Goal: Task Accomplishment & Management: Use online tool/utility

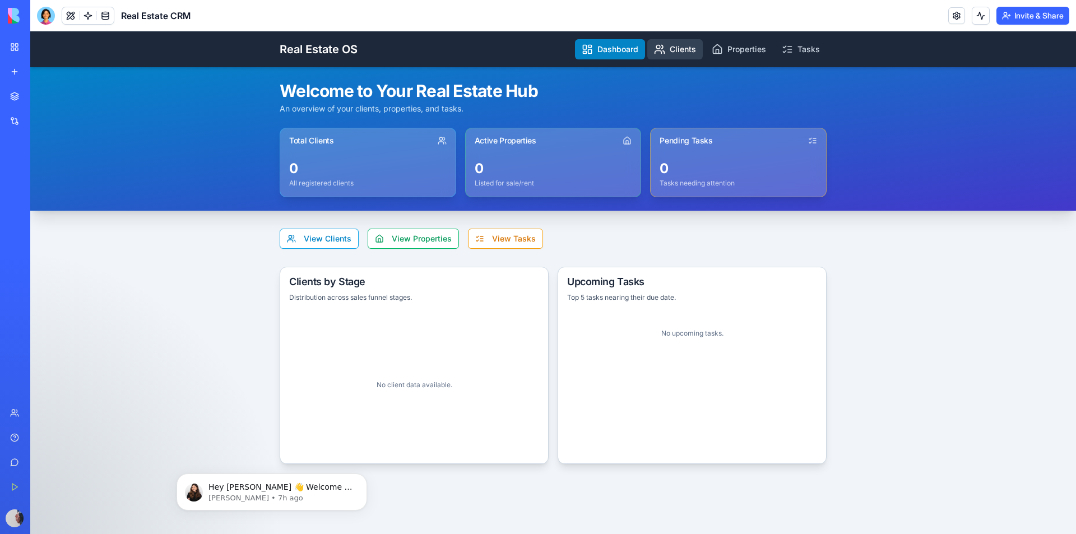
click at [682, 53] on link "Clients" at bounding box center [676, 49] width 56 height 20
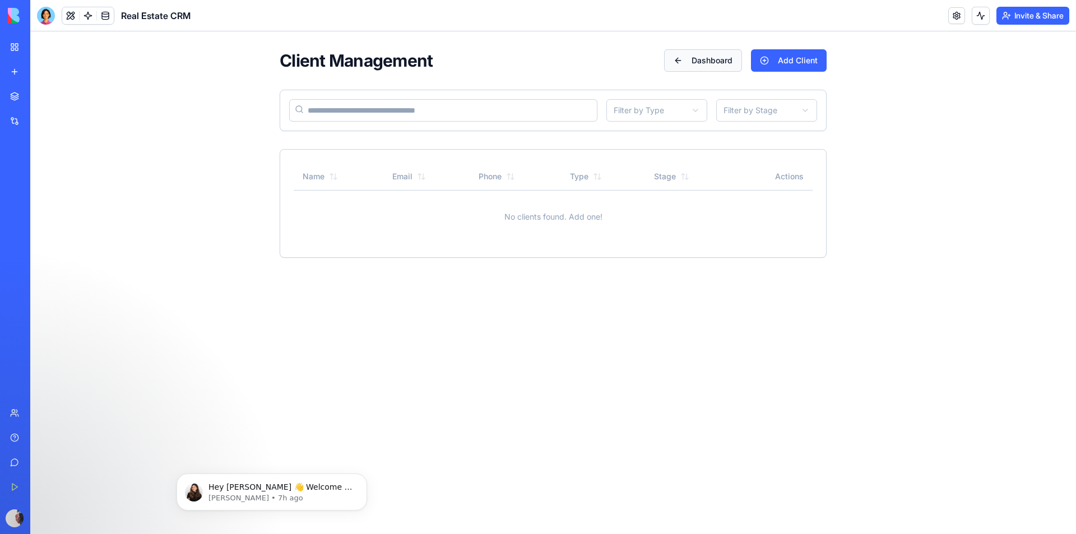
click at [681, 62] on button "Dashboard" at bounding box center [703, 60] width 78 height 22
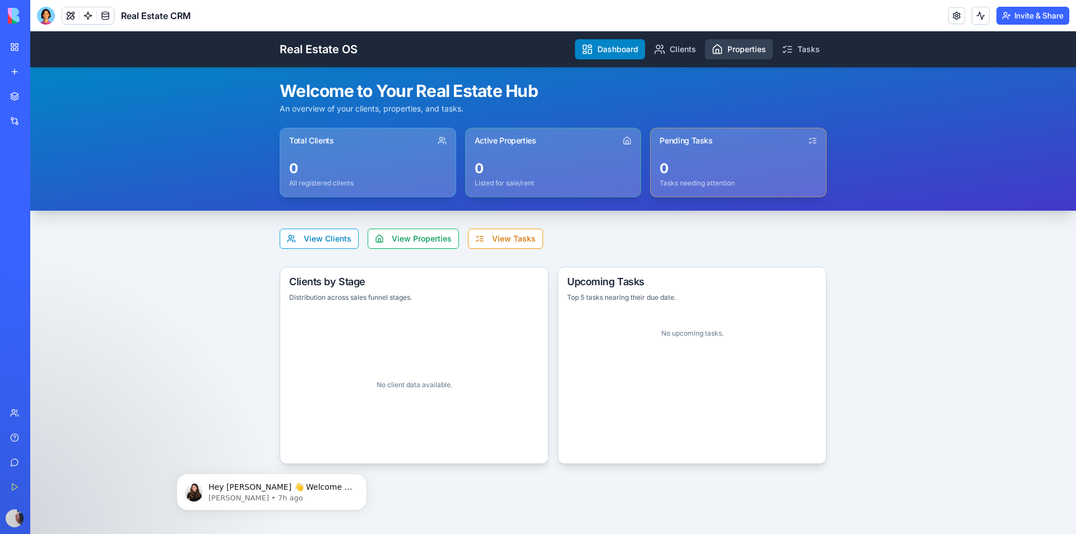
click at [729, 53] on link "Properties" at bounding box center [739, 49] width 68 height 20
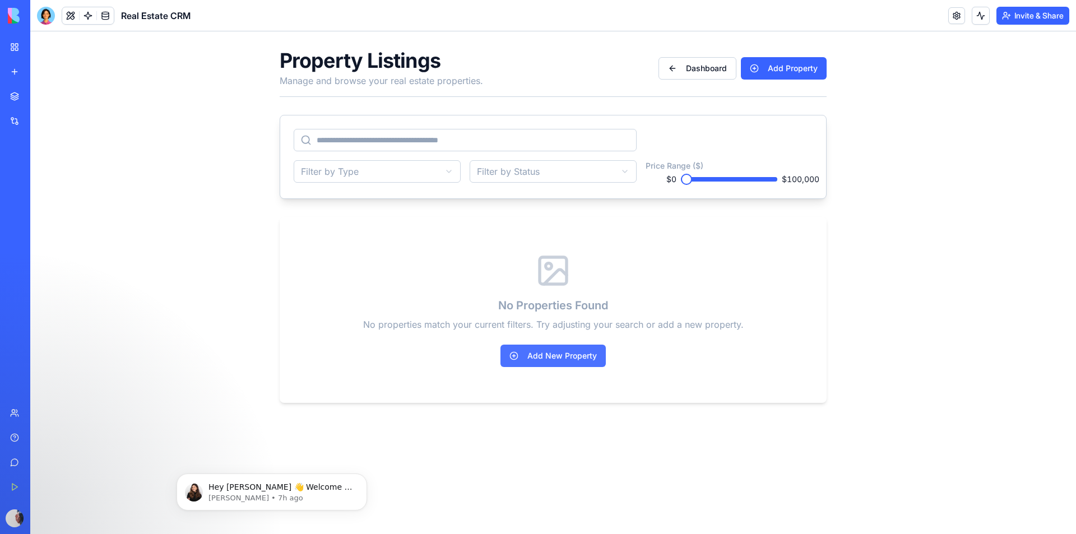
click at [580, 354] on button "Add New Property" at bounding box center [553, 356] width 105 height 22
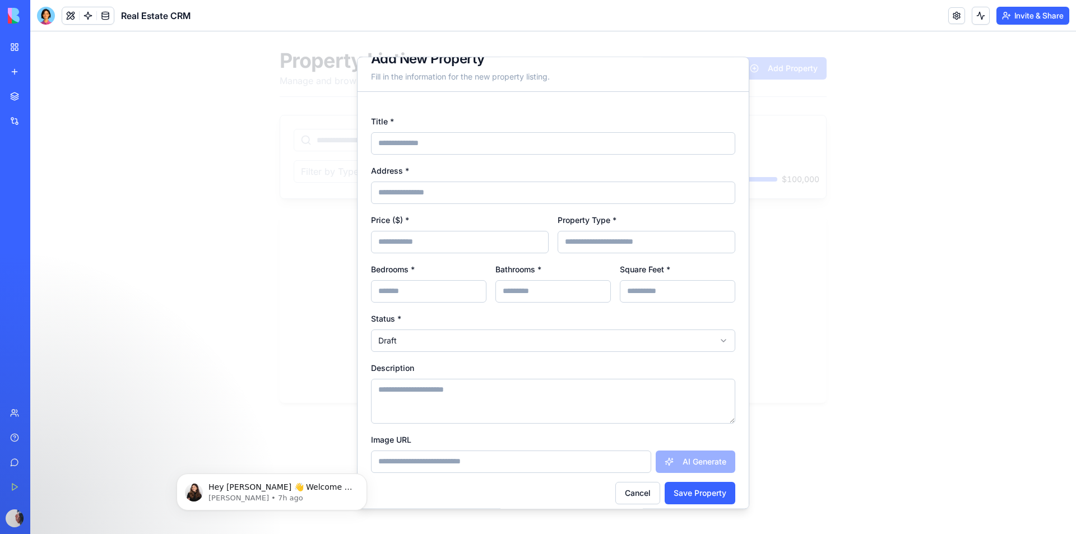
scroll to position [30, 0]
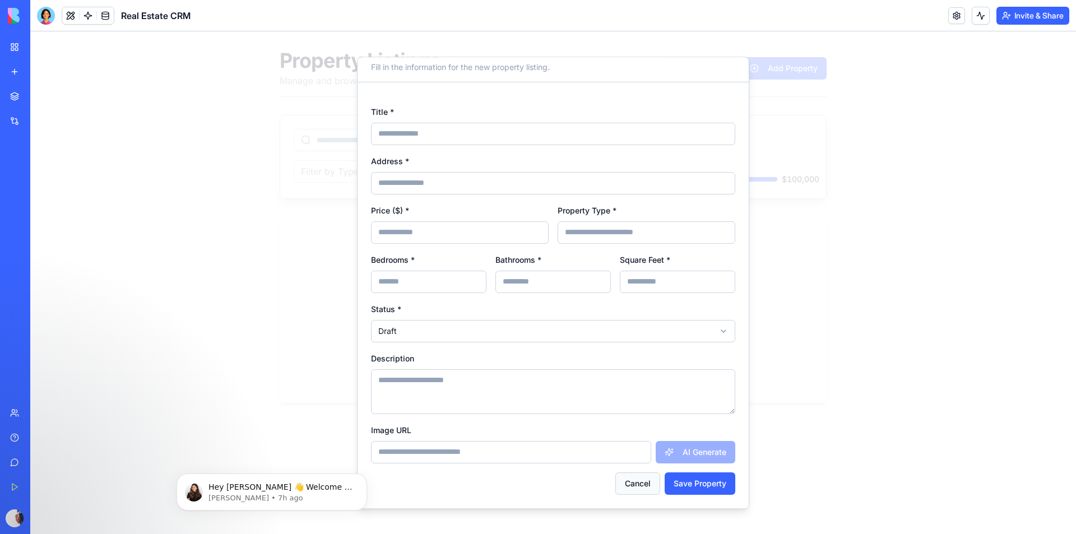
click at [627, 488] on button "Cancel" at bounding box center [638, 484] width 45 height 22
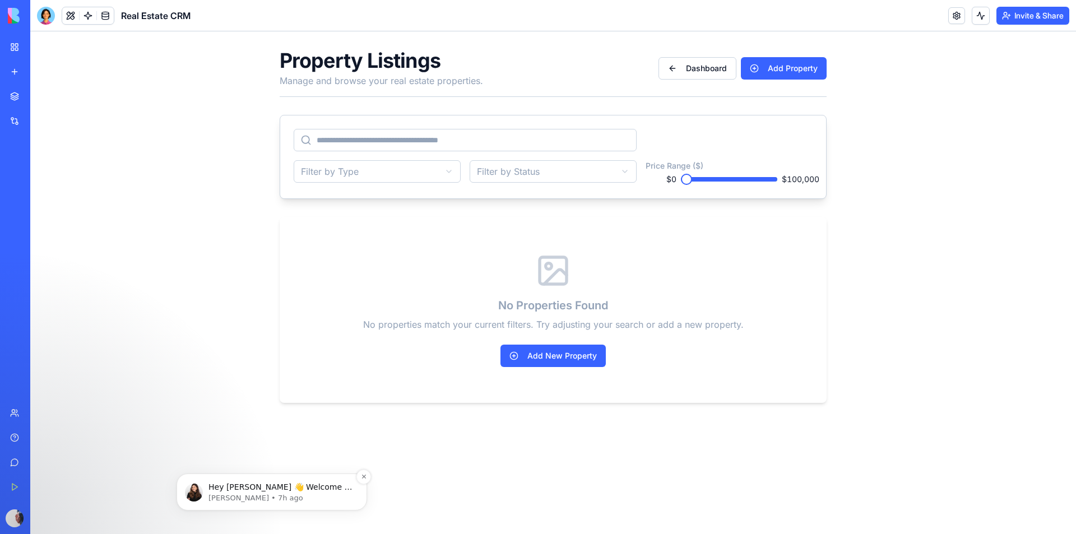
click at [286, 490] on p "Hey [PERSON_NAME] 👋 Welcome to Blocks 🙌 I'm here if you have any questions!" at bounding box center [281, 487] width 145 height 11
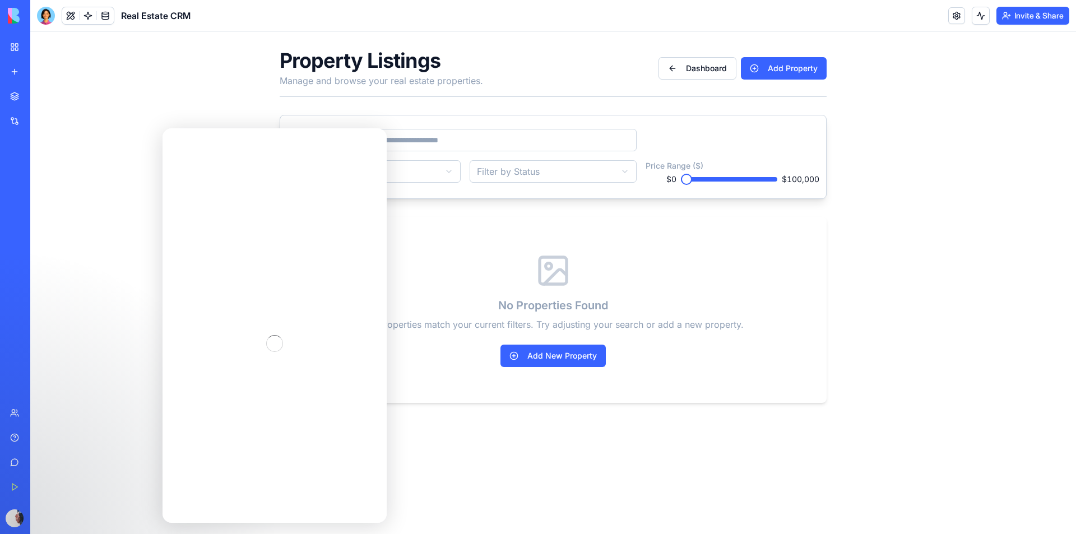
scroll to position [0, 0]
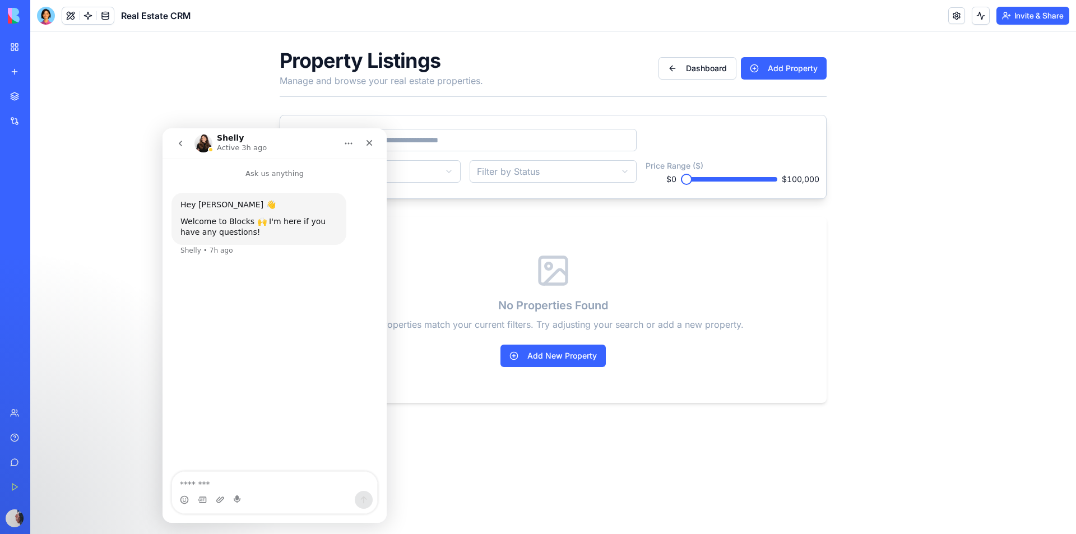
click at [175, 145] on button "go back" at bounding box center [180, 143] width 21 height 21
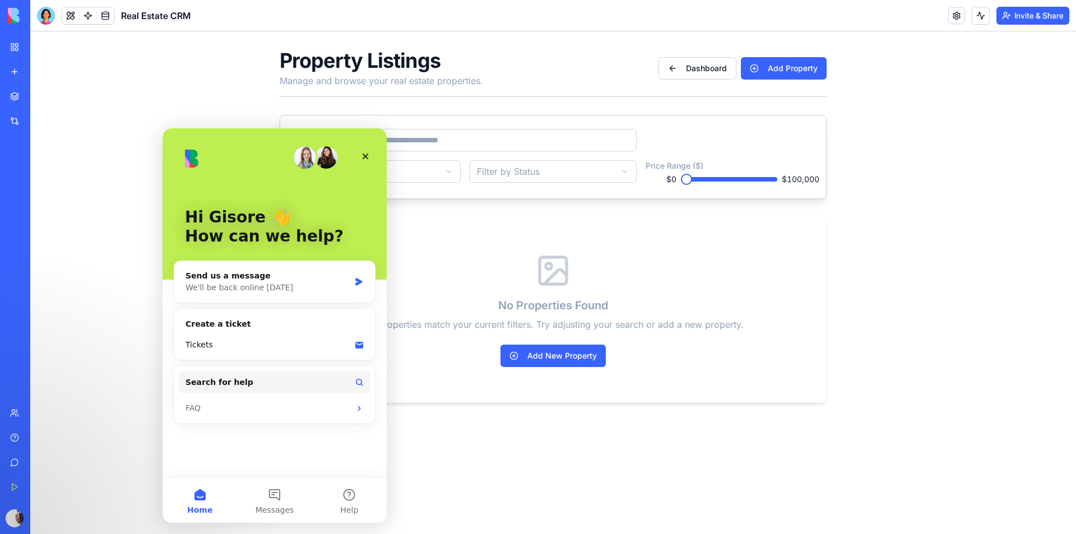
click at [41, 98] on div "Marketplace" at bounding box center [34, 96] width 15 height 11
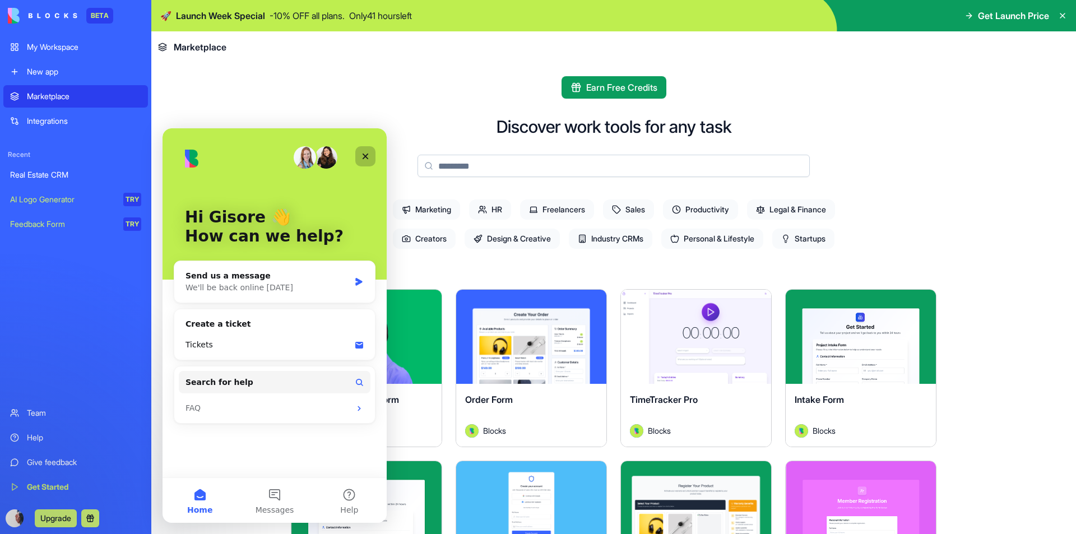
click at [366, 152] on icon "Close" at bounding box center [365, 156] width 9 height 9
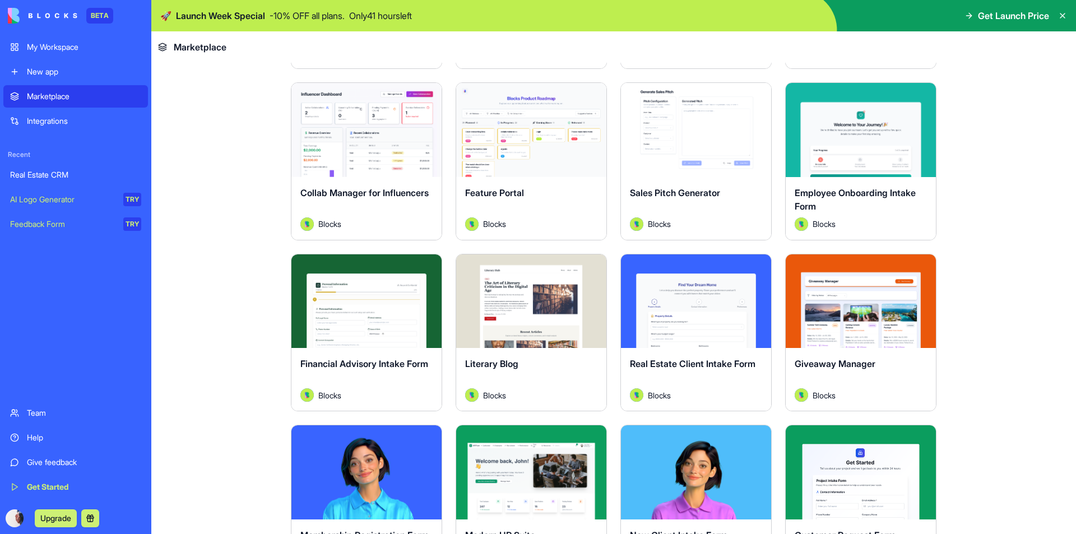
scroll to position [1009, 0]
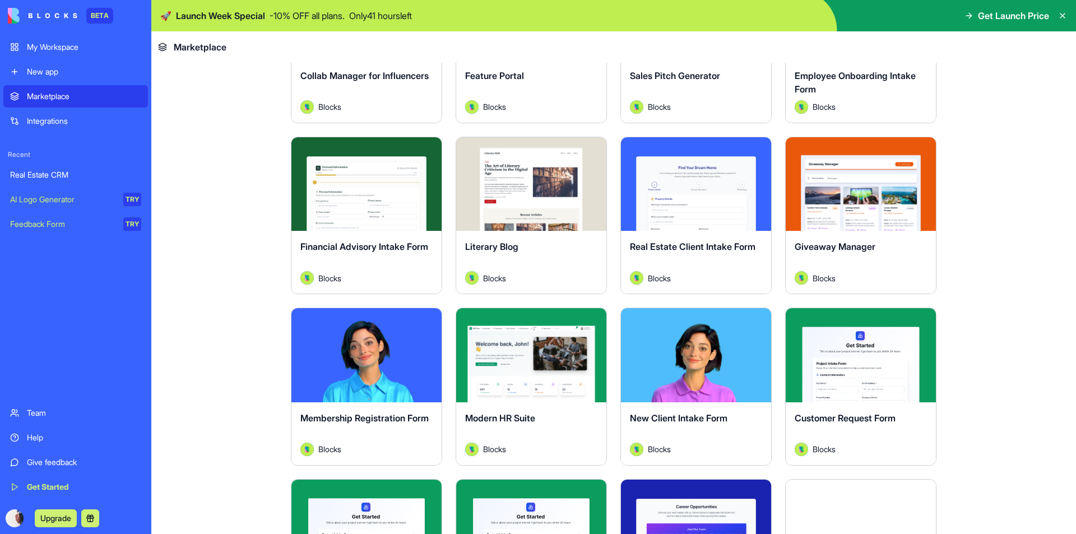
click at [53, 197] on div "AI Logo Generator" at bounding box center [62, 199] width 105 height 11
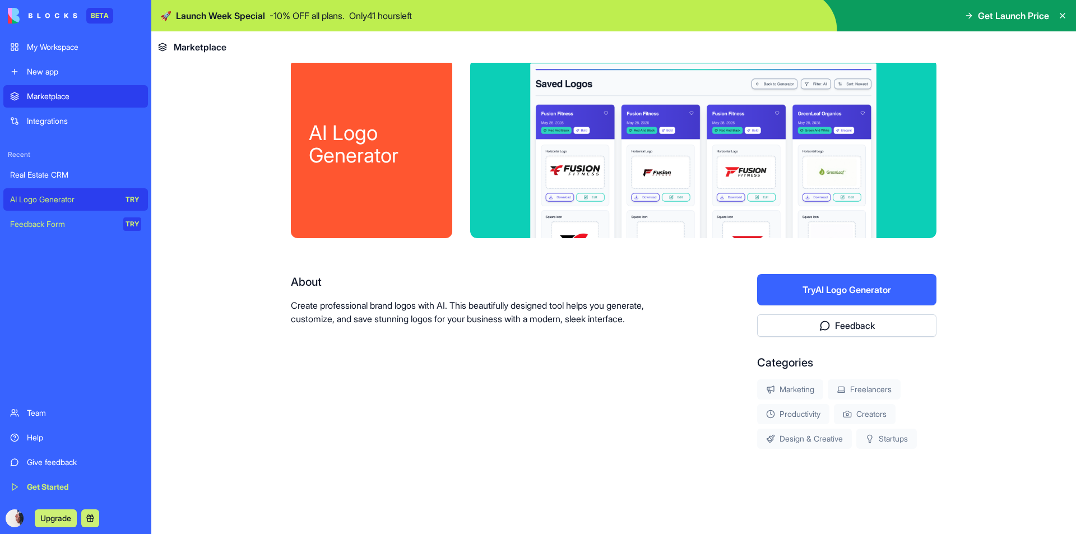
scroll to position [17, 0]
click at [817, 295] on button "Try AI Logo Generator" at bounding box center [846, 289] width 179 height 31
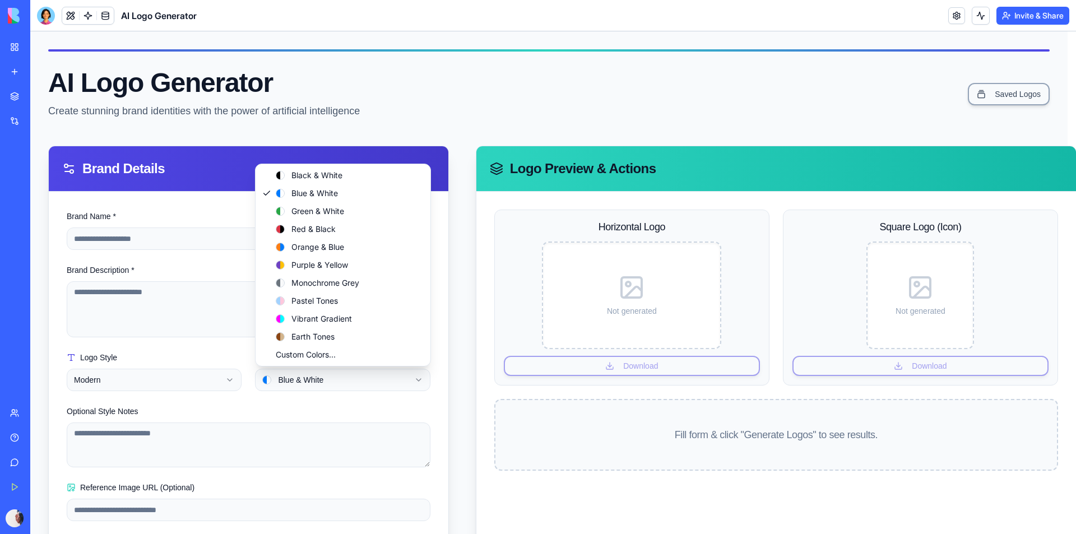
click at [417, 378] on html "**********" at bounding box center [553, 312] width 1046 height 562
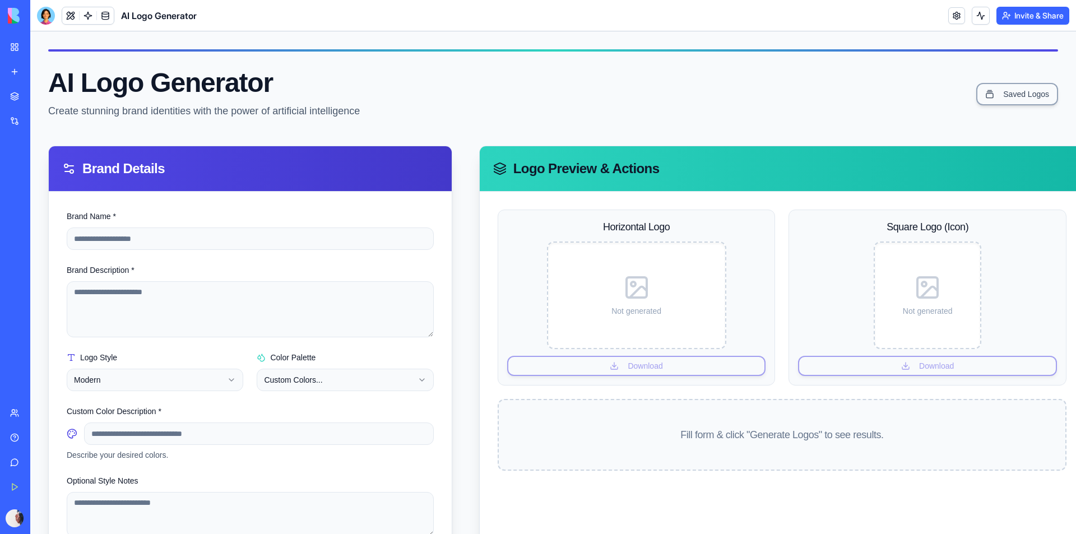
click at [309, 383] on html "**********" at bounding box center [553, 347] width 1046 height 632
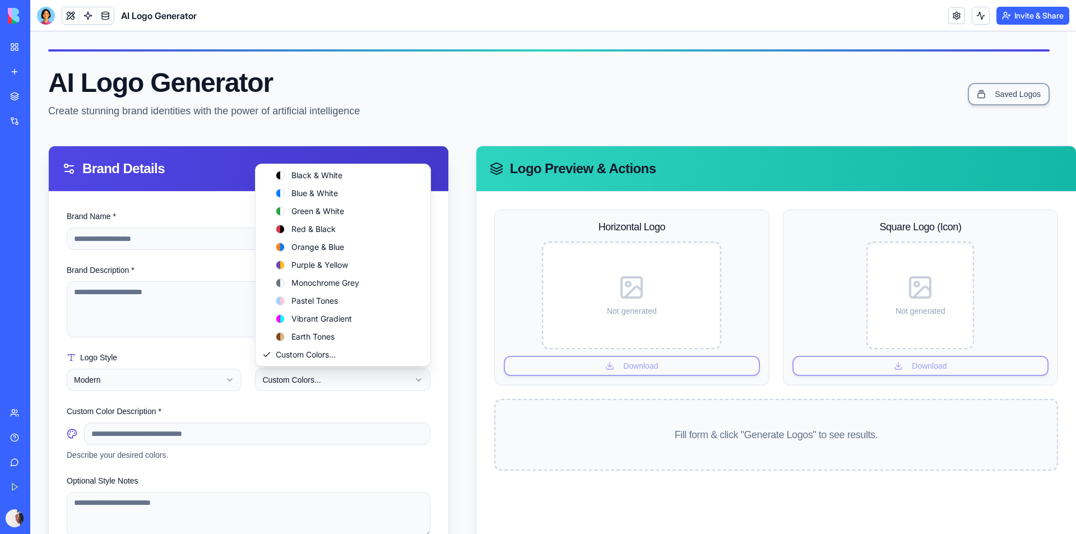
select select "**********"
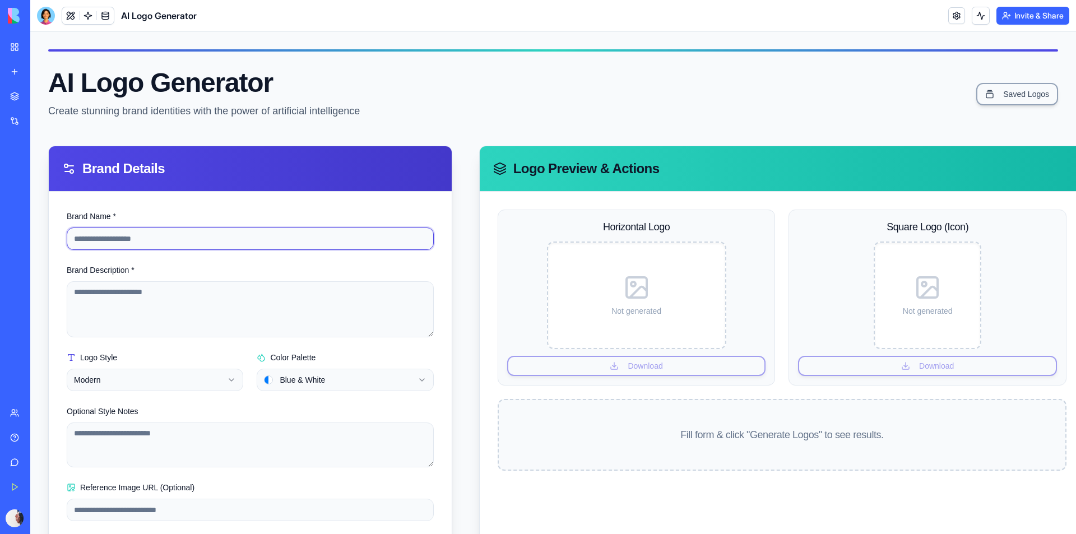
click at [137, 239] on input "Brand Name *" at bounding box center [250, 239] width 367 height 22
type input "**********"
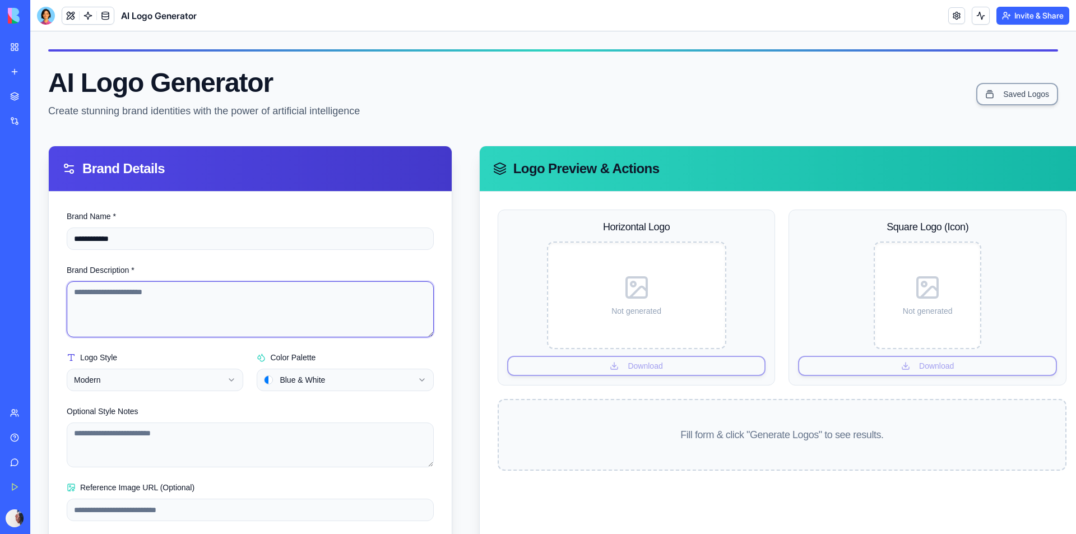
click at [124, 294] on textarea "Brand Description *" at bounding box center [250, 309] width 367 height 56
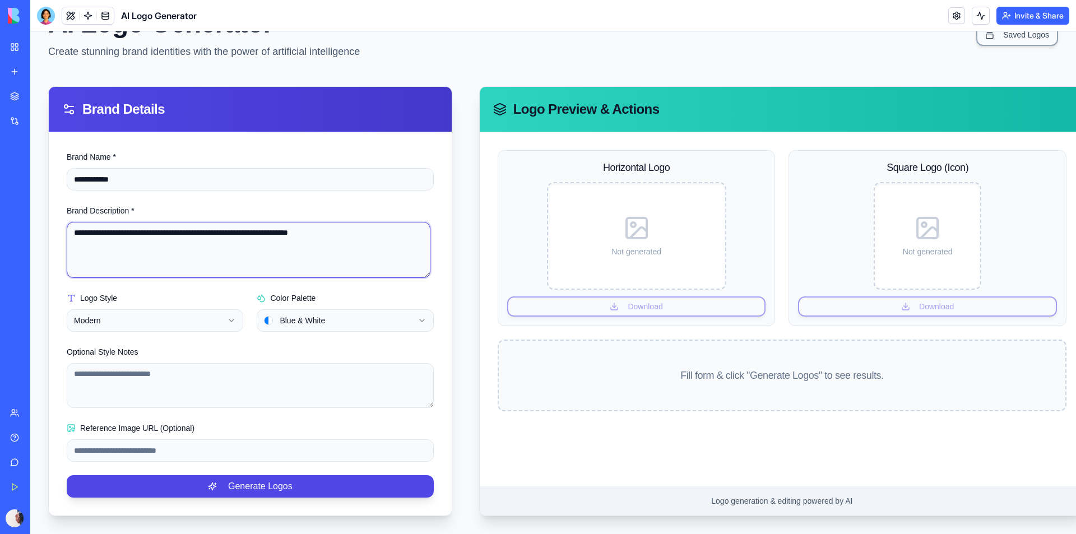
scroll to position [68, 0]
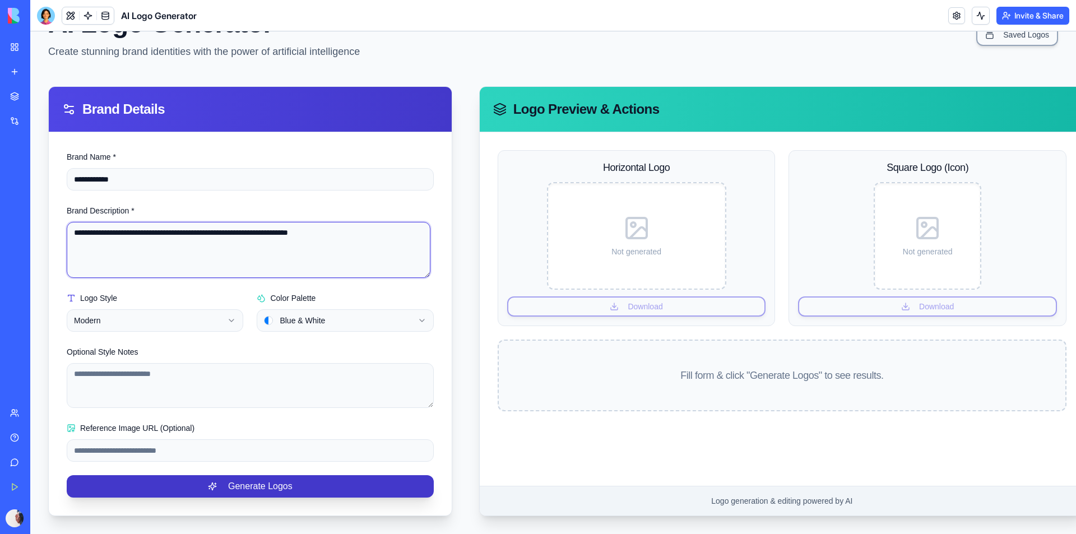
type textarea "**********"
click at [262, 484] on button "Generate Logos" at bounding box center [250, 486] width 367 height 22
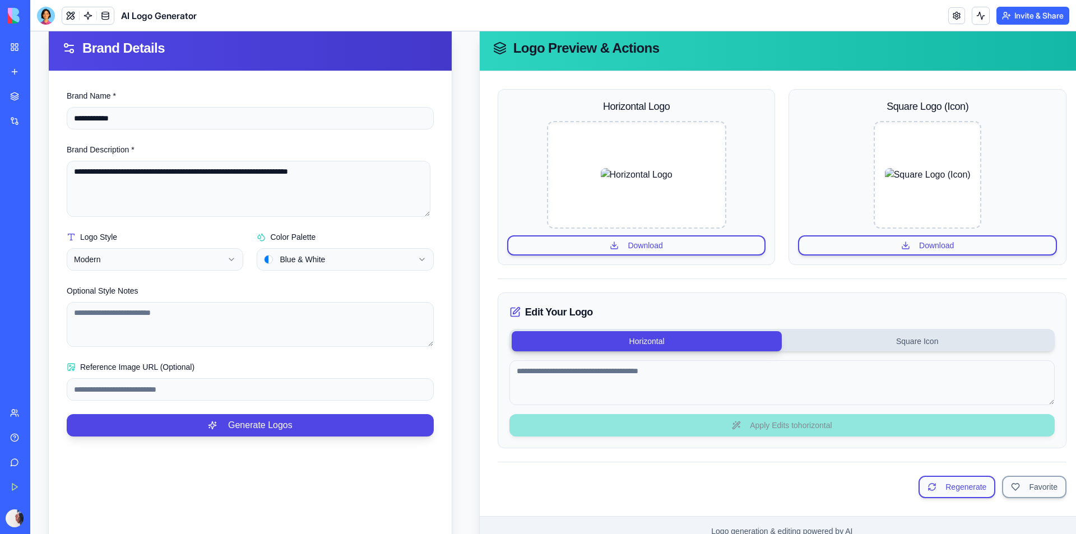
scroll to position [103, 0]
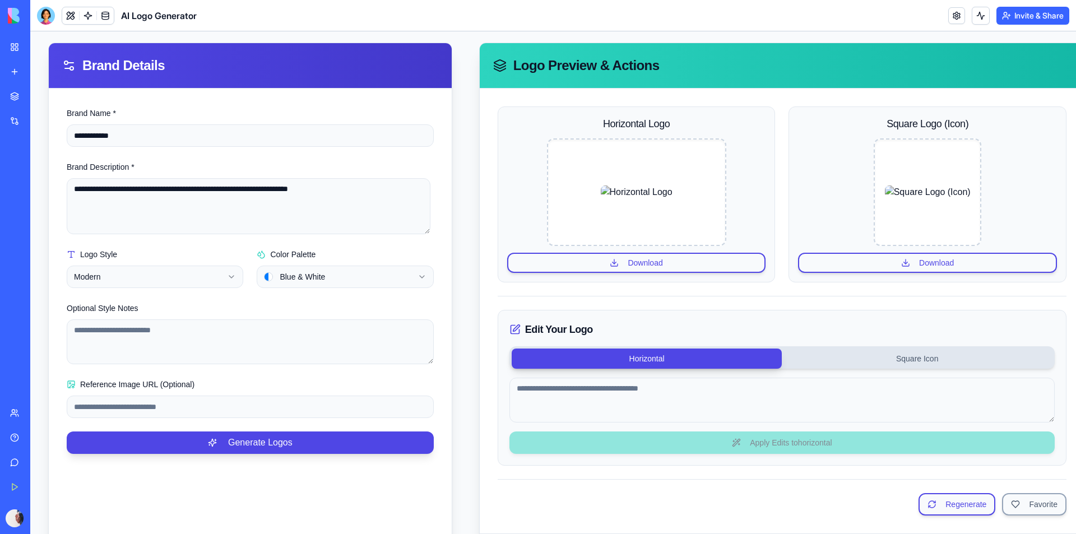
click at [641, 199] on img at bounding box center [637, 192] width 72 height 13
click at [640, 264] on button "Download" at bounding box center [636, 263] width 259 height 20
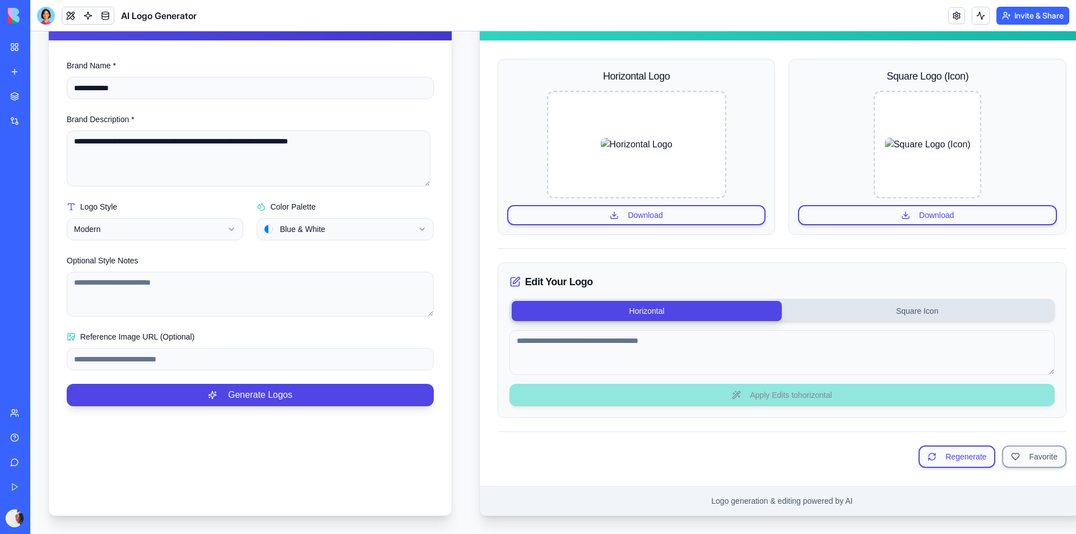
scroll to position [0, 0]
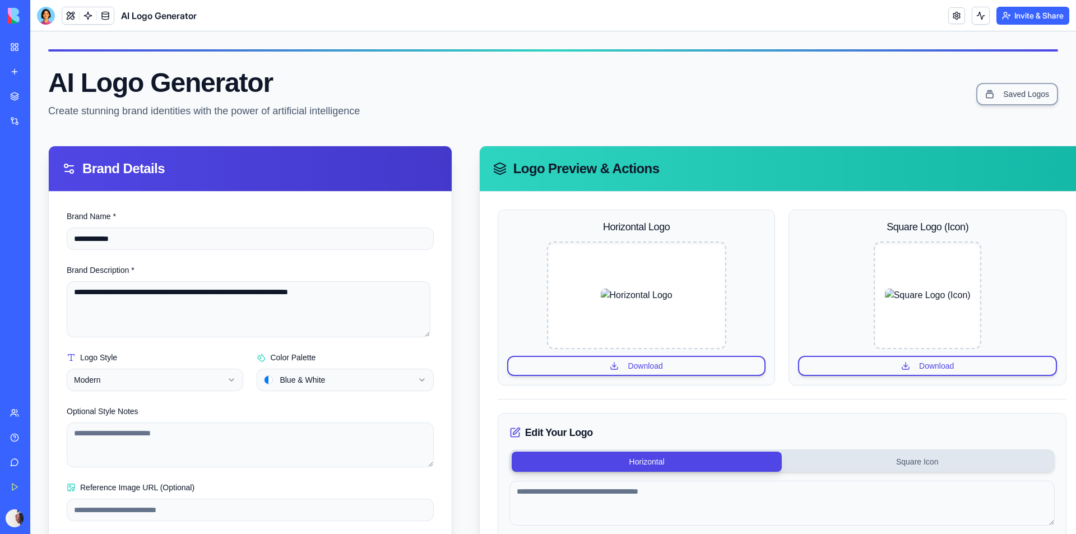
click at [13, 47] on link "My Workspace" at bounding box center [25, 47] width 45 height 22
click at [48, 103] on link "Marketplace" at bounding box center [25, 96] width 45 height 22
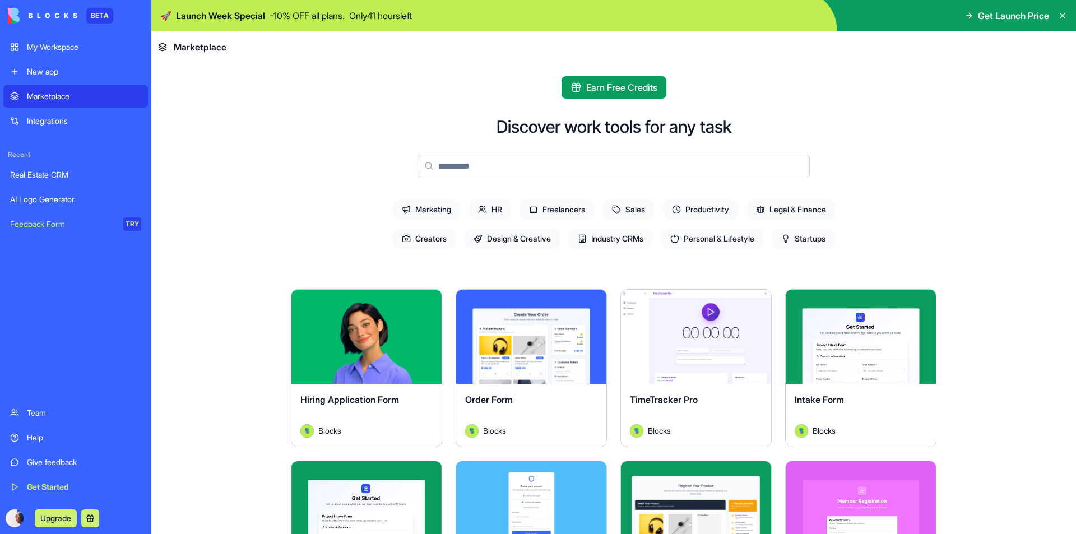
click at [503, 242] on span "Design & Creative" at bounding box center [512, 239] width 95 height 20
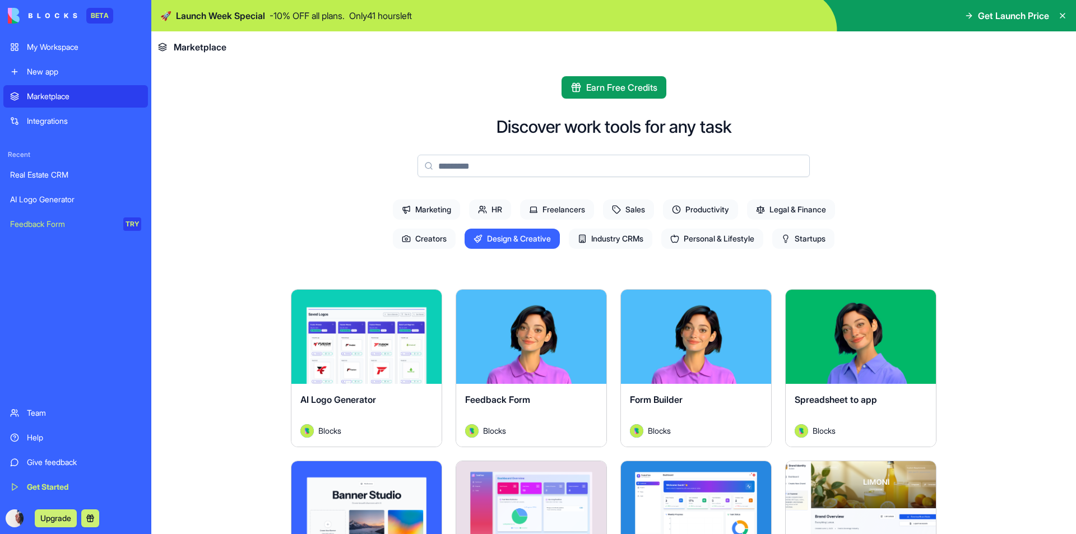
click at [609, 239] on span "Industry CRMs" at bounding box center [611, 239] width 84 height 20
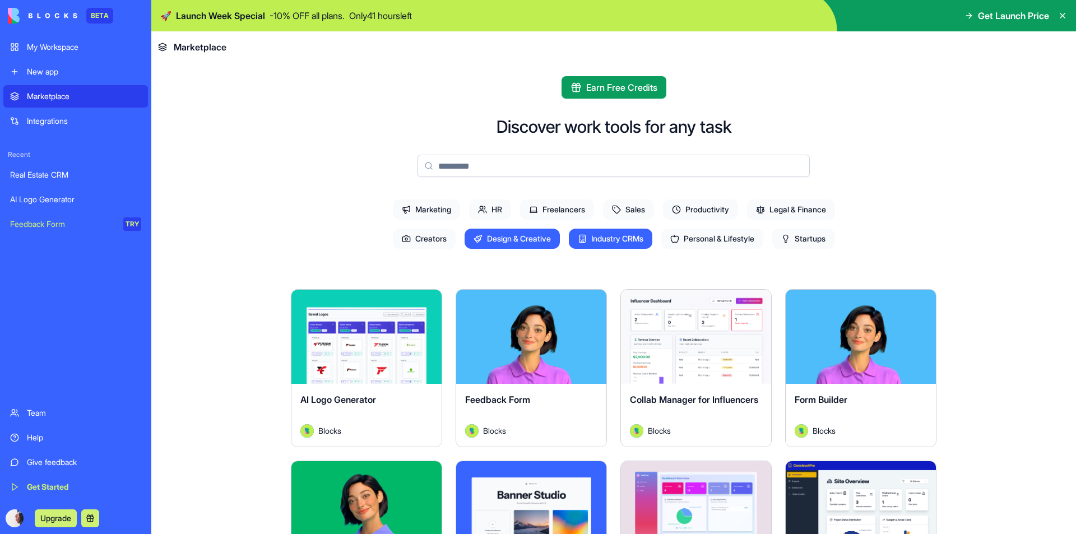
click at [816, 239] on span "Startups" at bounding box center [804, 239] width 62 height 20
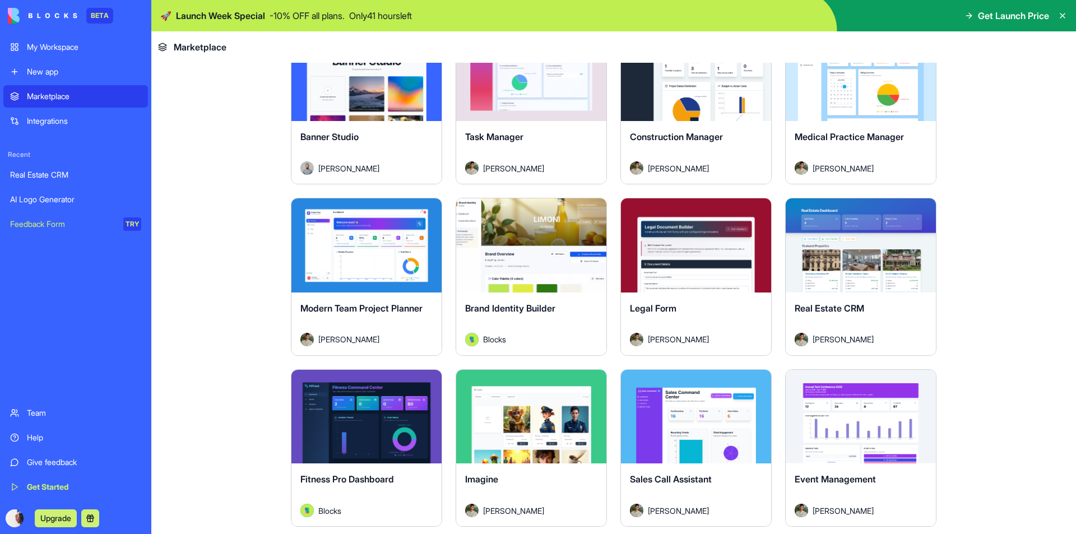
scroll to position [841, 0]
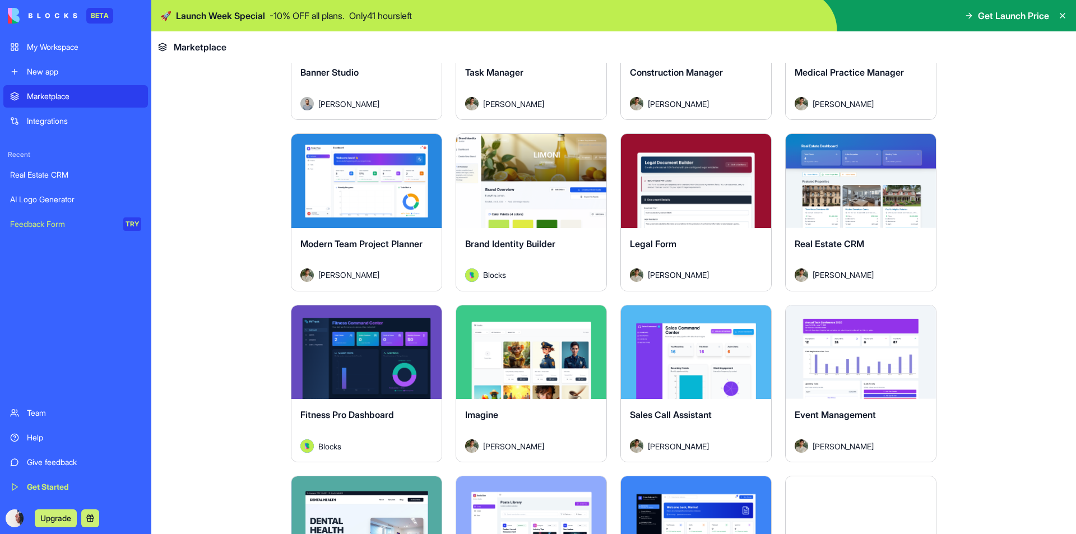
click at [525, 179] on button "Explore" at bounding box center [531, 181] width 84 height 22
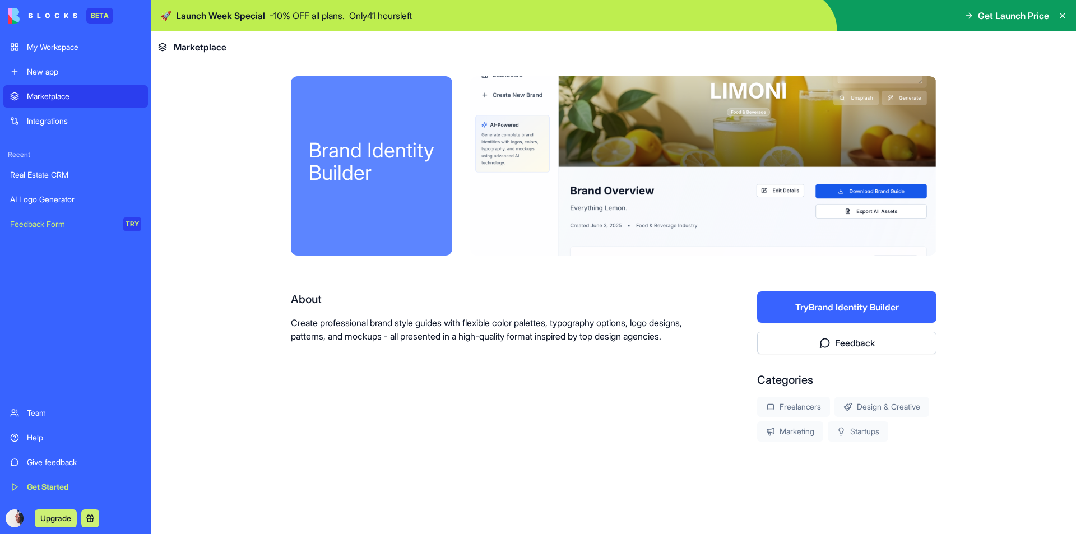
click at [863, 313] on button "Try Brand Identity Builder" at bounding box center [846, 307] width 179 height 31
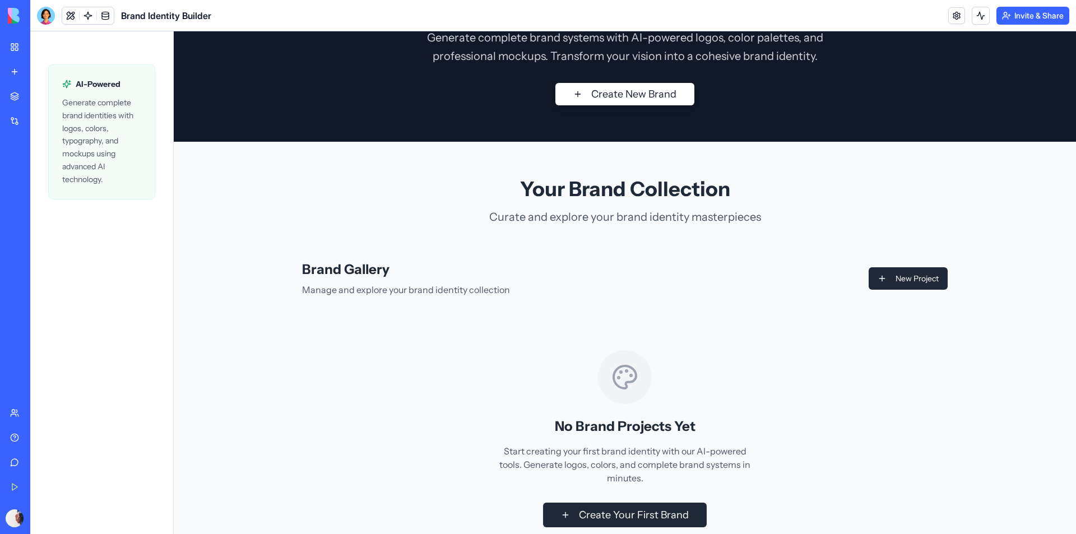
scroll to position [56, 0]
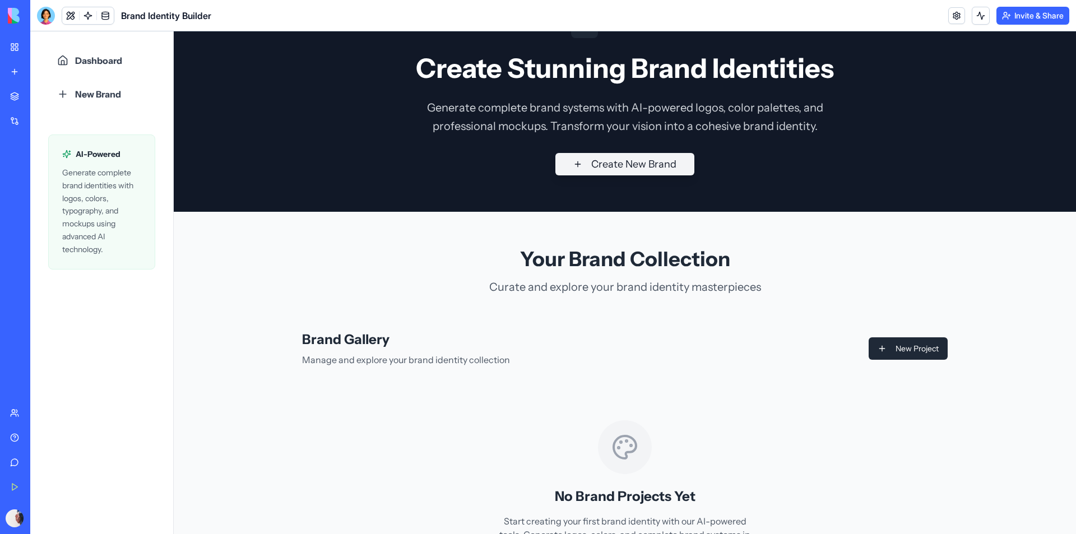
click at [613, 169] on button "Create New Brand" at bounding box center [625, 164] width 139 height 22
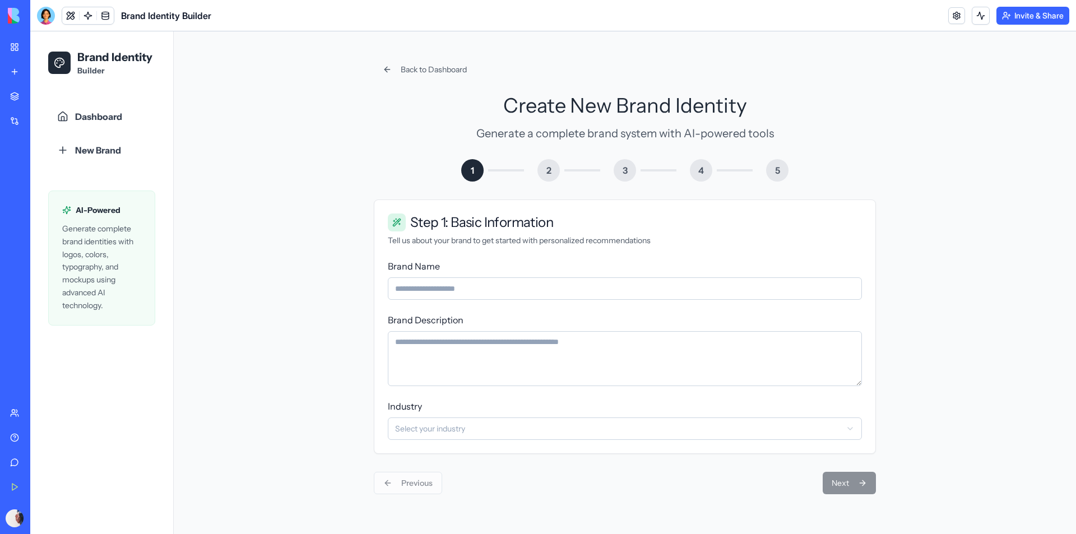
scroll to position [0, 0]
click at [454, 288] on input "Brand Name" at bounding box center [625, 289] width 474 height 22
type input "**********"
click at [428, 345] on textarea "Brand Description" at bounding box center [625, 358] width 474 height 55
paste textarea "**********"
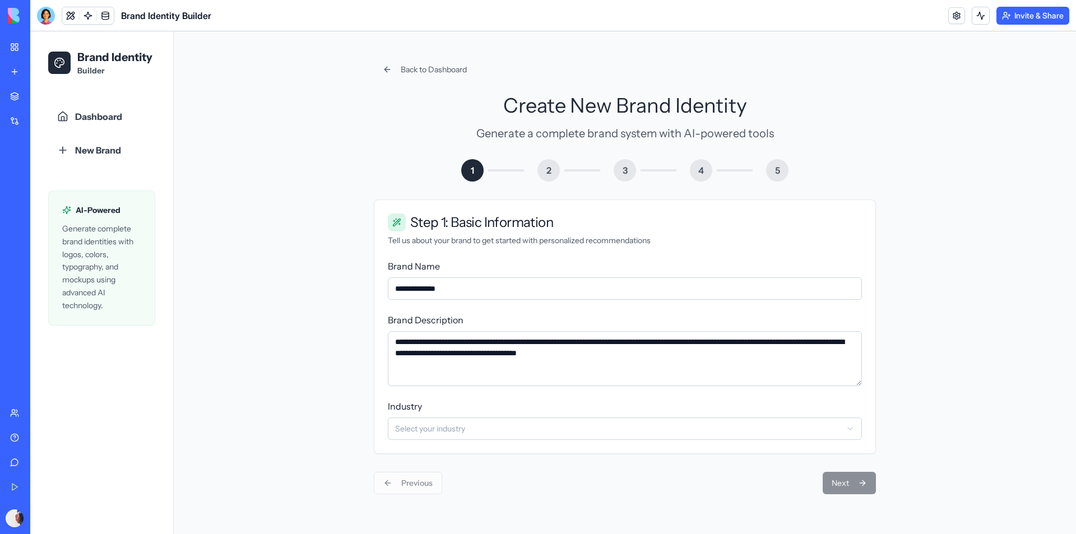
drag, startPoint x: 489, startPoint y: 342, endPoint x: 455, endPoint y: 339, distance: 34.9
click at [455, 339] on textarea "**********" at bounding box center [625, 358] width 474 height 55
click at [682, 354] on textarea "**********" at bounding box center [625, 358] width 474 height 55
type textarea "**********"
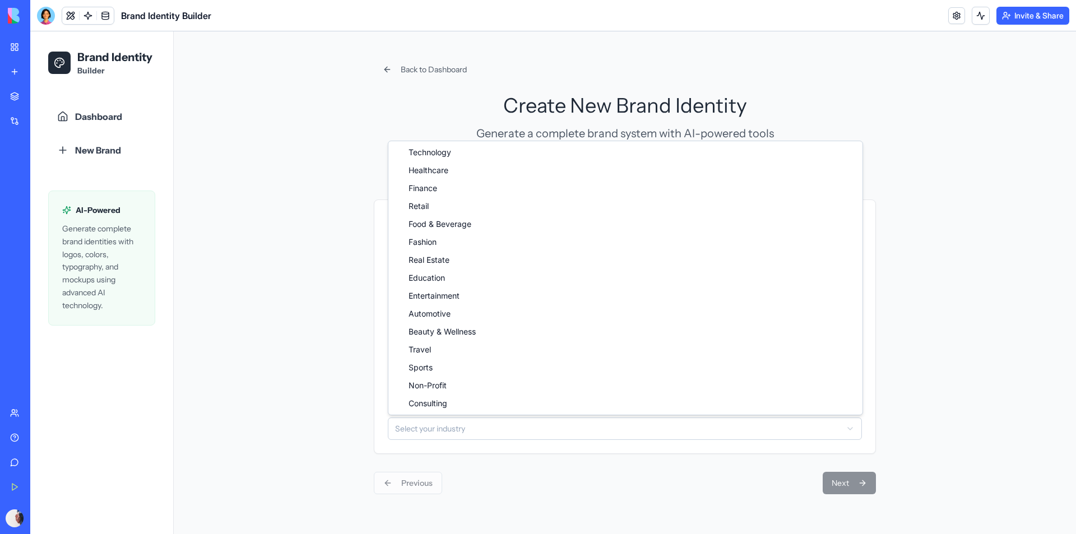
click at [466, 427] on html "**********" at bounding box center [553, 282] width 1046 height 503
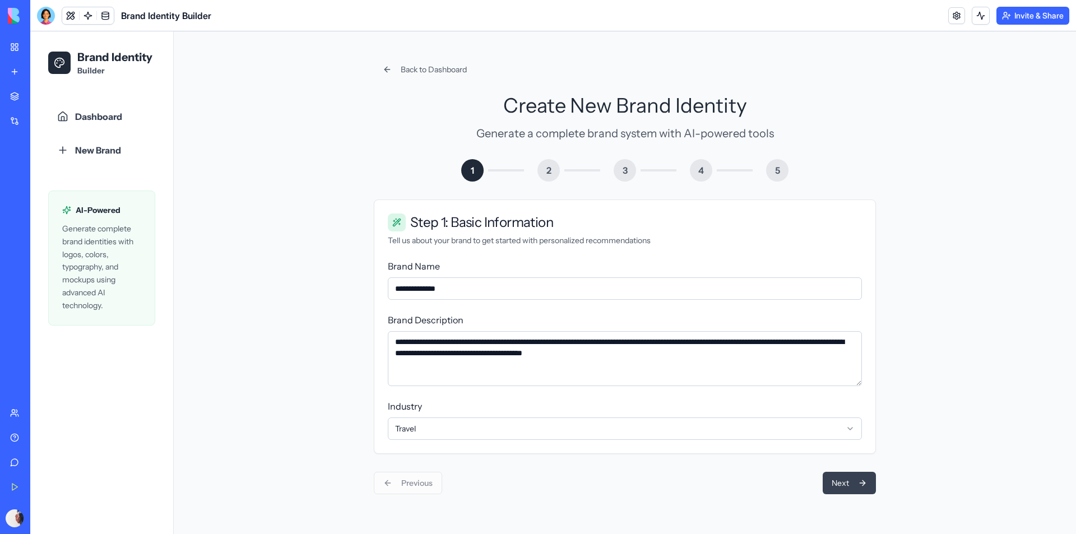
click at [831, 490] on button "Next" at bounding box center [849, 483] width 53 height 22
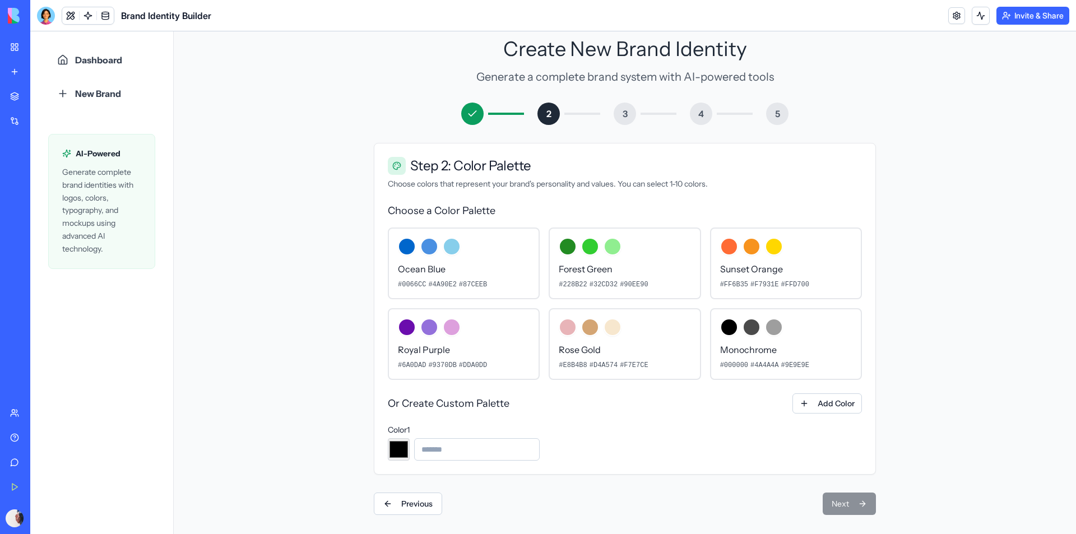
scroll to position [64, 0]
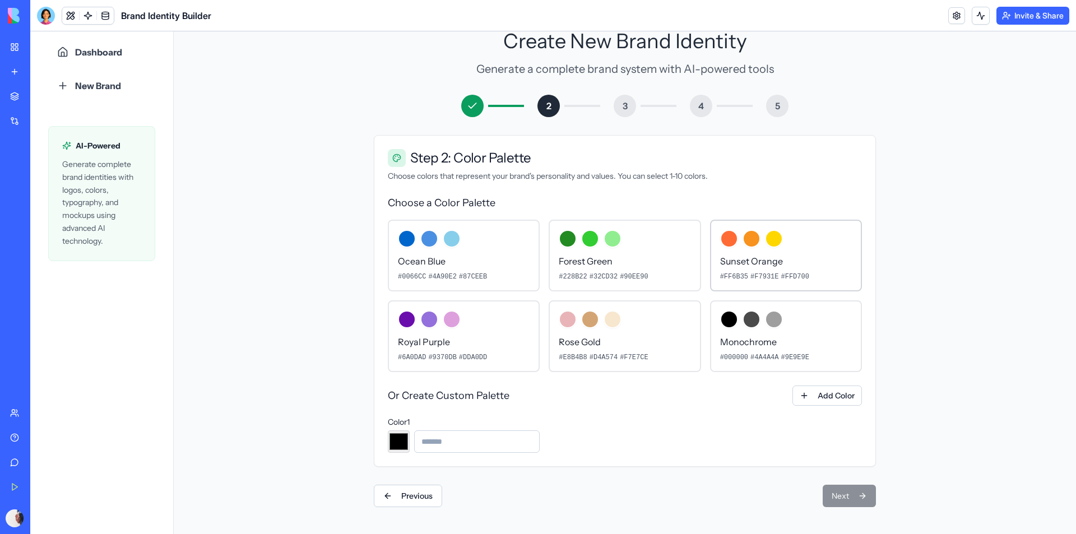
click at [806, 260] on p "Sunset Orange" at bounding box center [786, 261] width 132 height 13
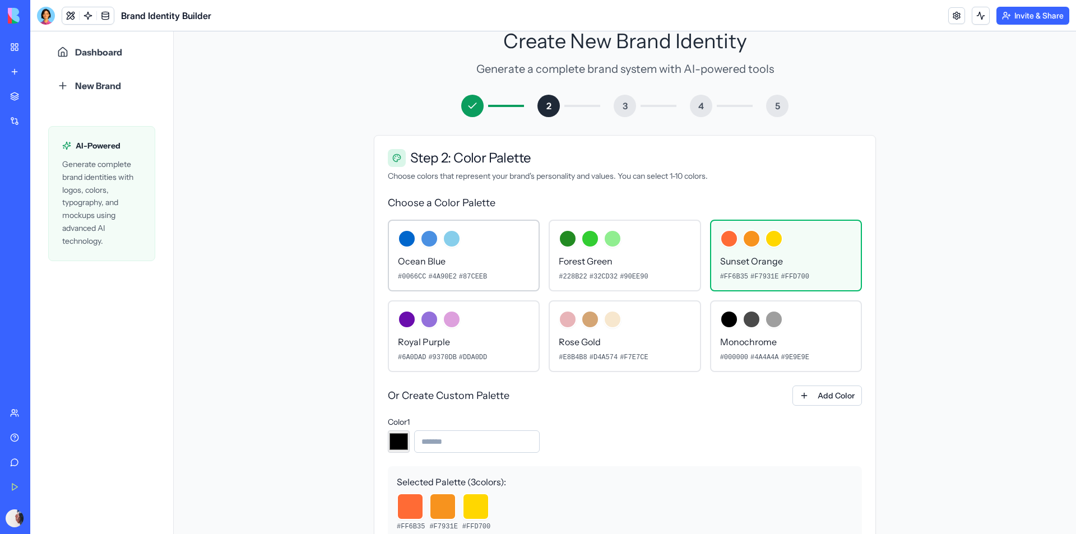
click at [513, 275] on div "#0066CC #4A90E2 #87CEEB" at bounding box center [464, 276] width 132 height 9
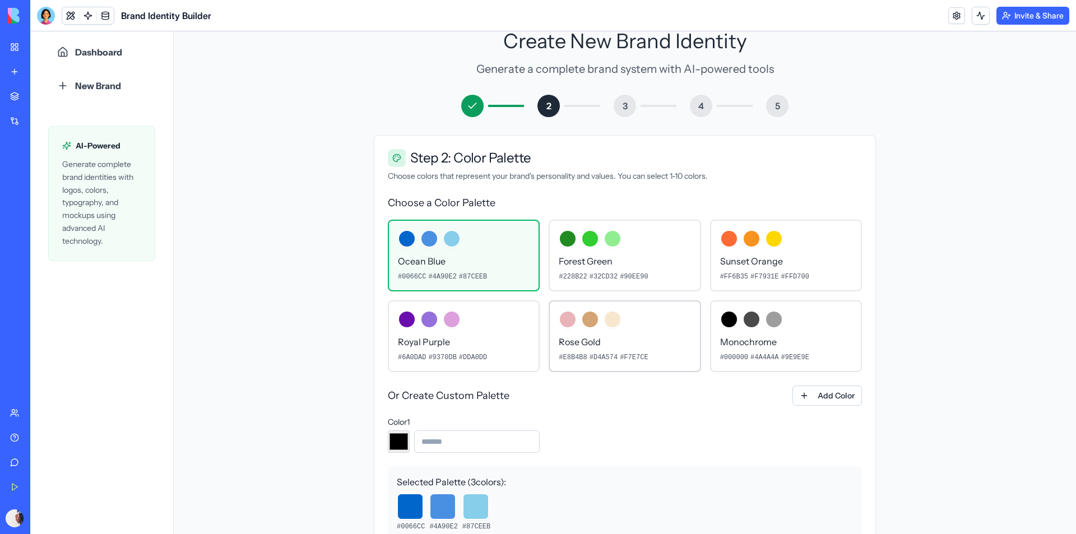
scroll to position [152, 0]
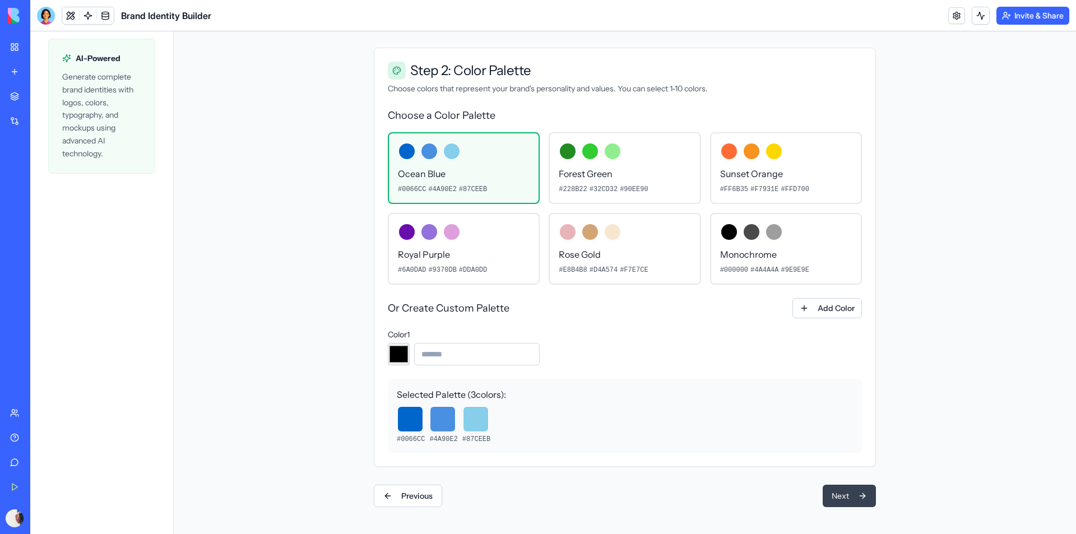
click at [840, 500] on button "Next" at bounding box center [849, 496] width 53 height 22
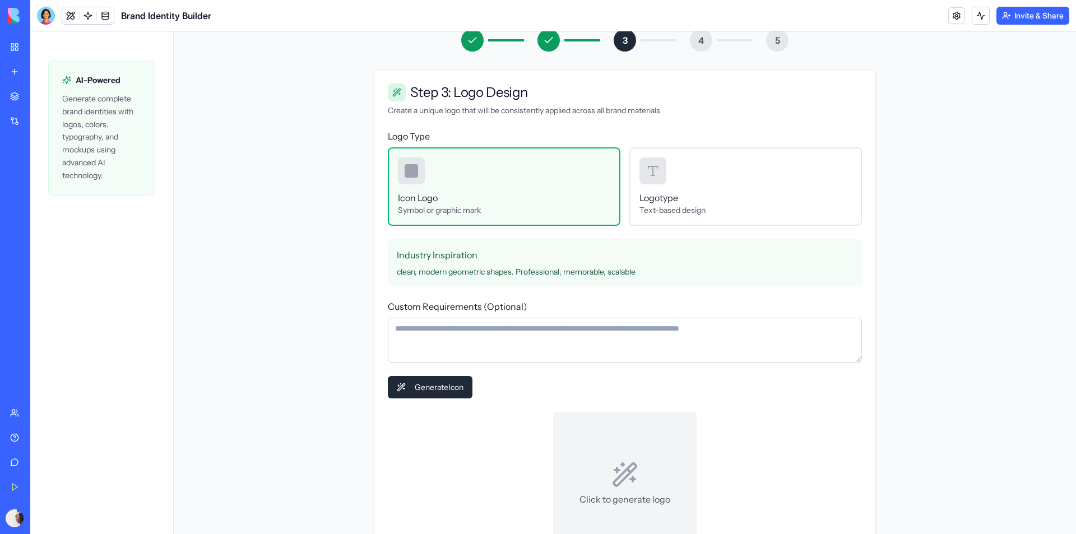
scroll to position [121, 0]
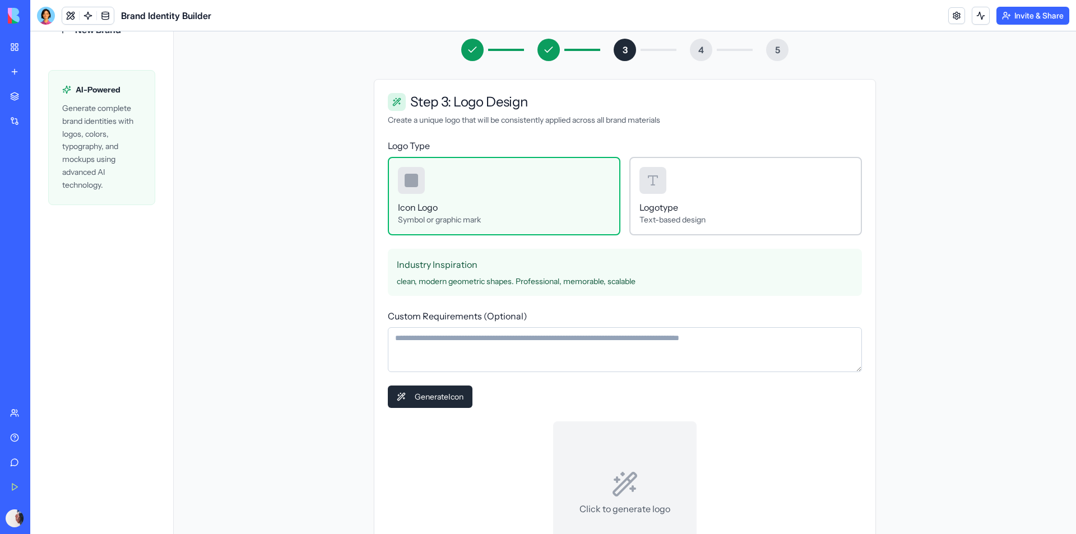
click at [706, 181] on div "Logotype Text-based design" at bounding box center [746, 196] width 233 height 78
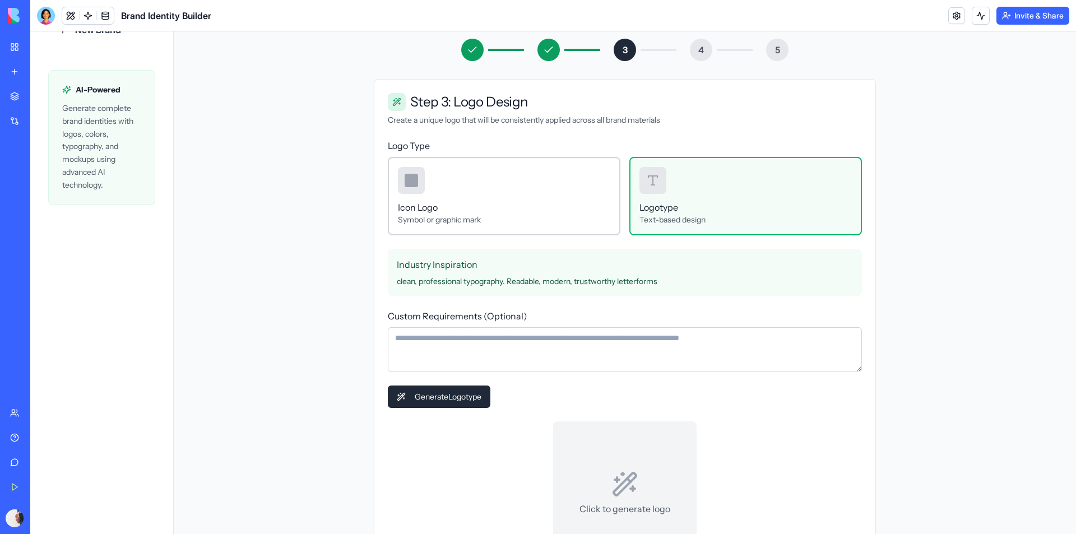
click at [482, 184] on div "Icon Logo Symbol or graphic mark" at bounding box center [504, 196] width 233 height 78
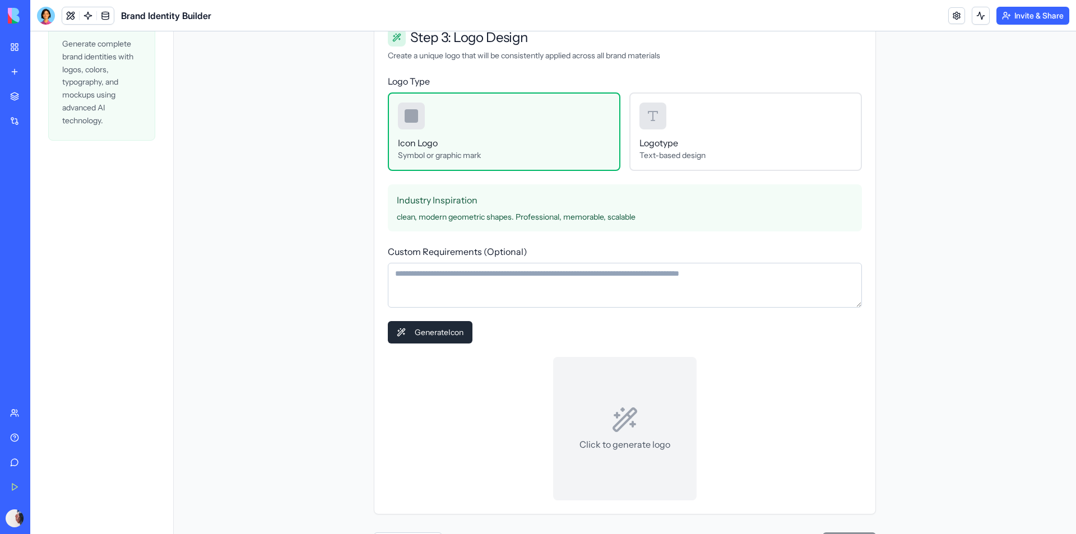
scroll to position [233, 0]
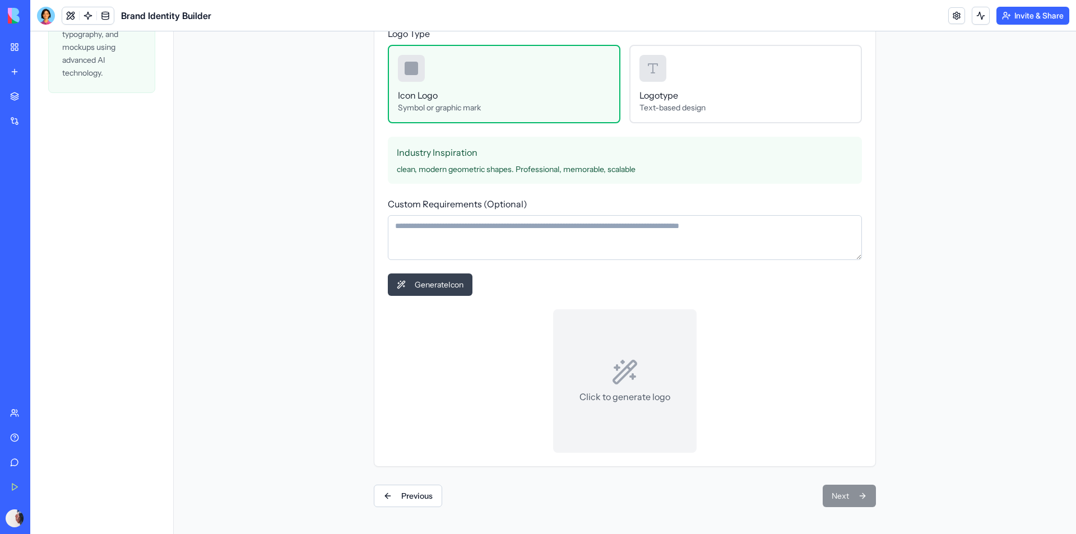
click at [450, 284] on button "Generate Icon" at bounding box center [430, 285] width 85 height 22
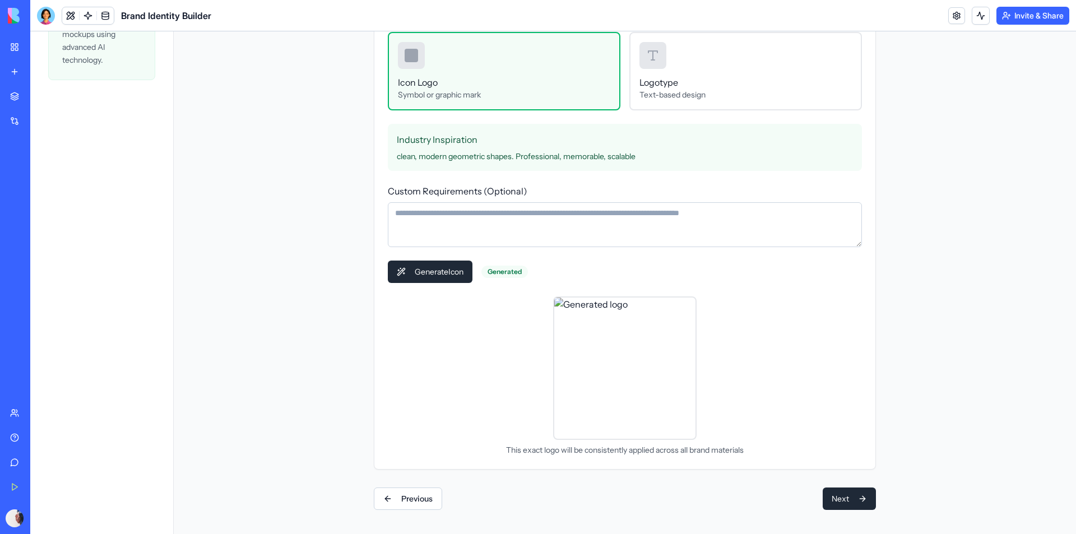
scroll to position [248, 0]
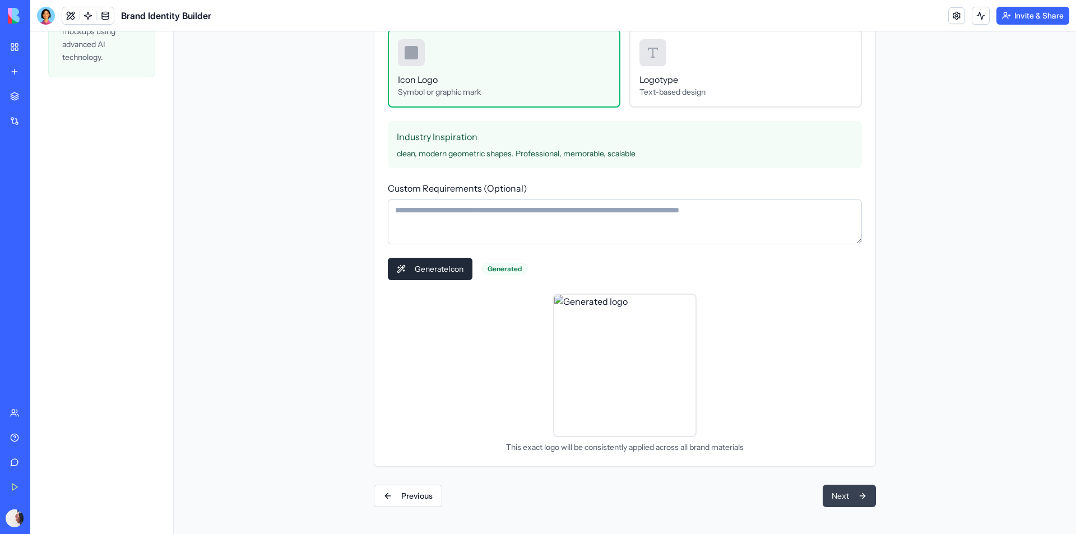
click at [837, 497] on button "Next" at bounding box center [849, 496] width 53 height 22
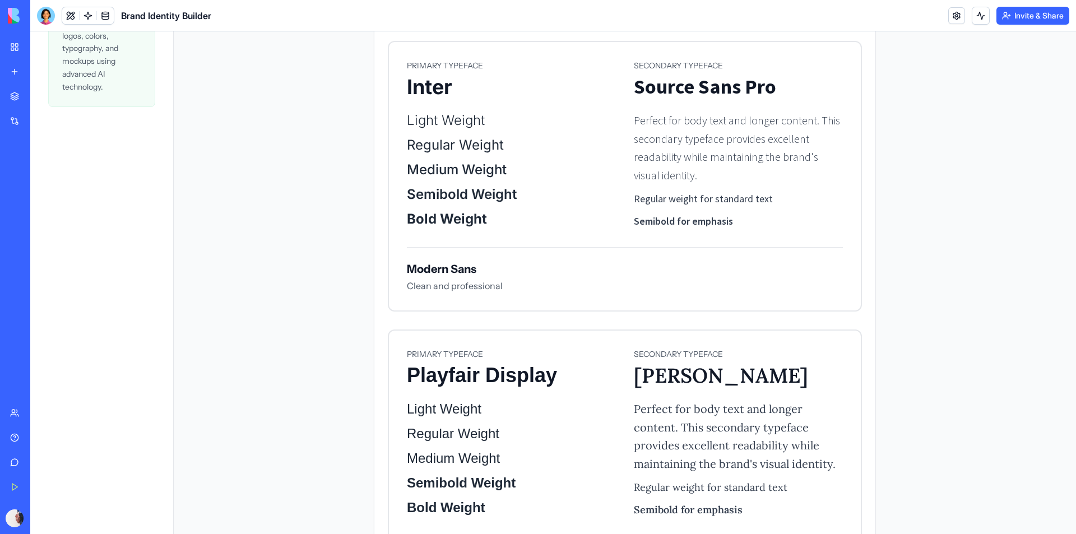
scroll to position [224, 0]
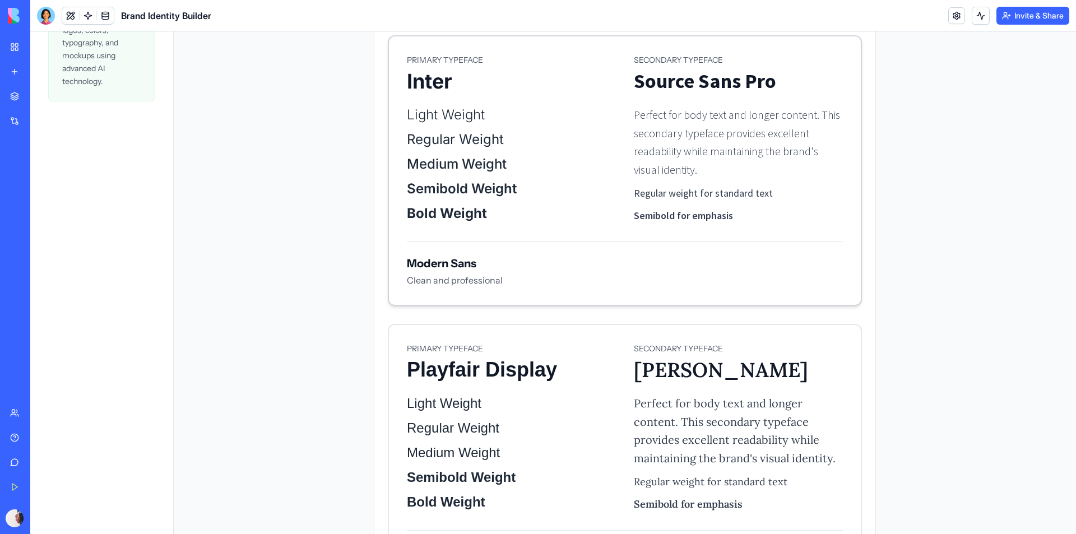
click at [464, 139] on p "Regular Weight" at bounding box center [511, 140] width 209 height 18
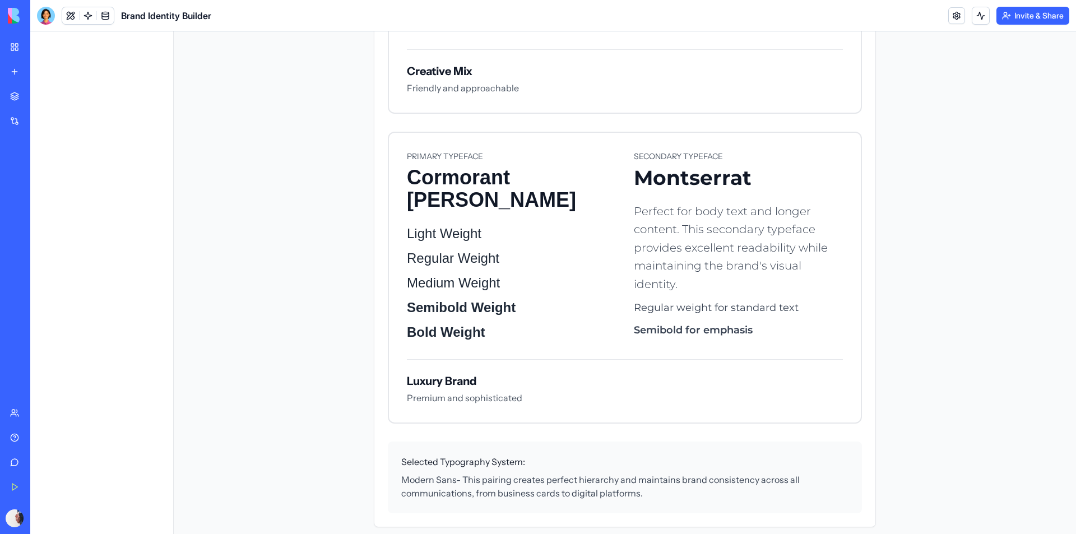
scroll to position [1362, 0]
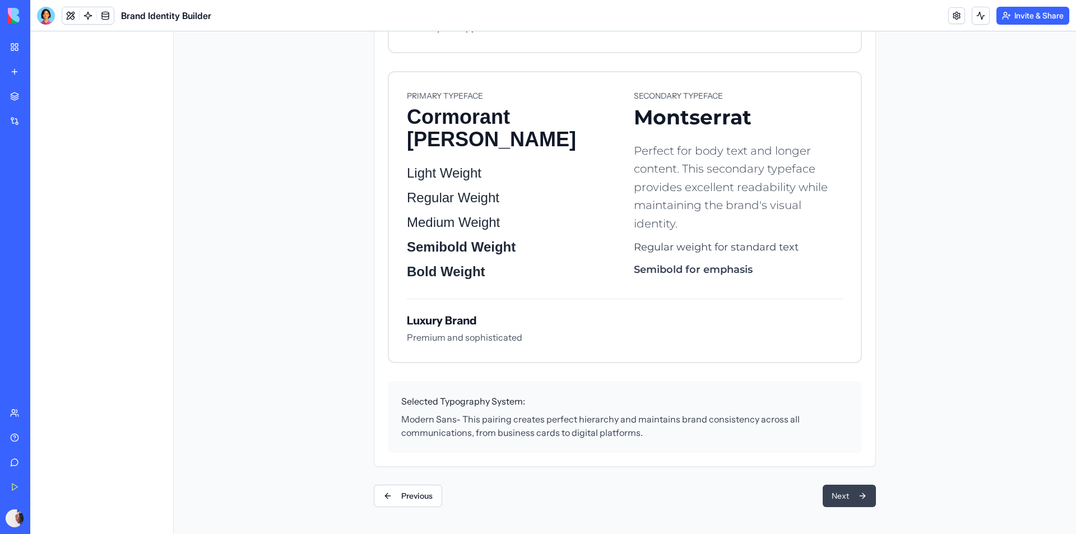
click at [851, 496] on button "Next" at bounding box center [849, 496] width 53 height 22
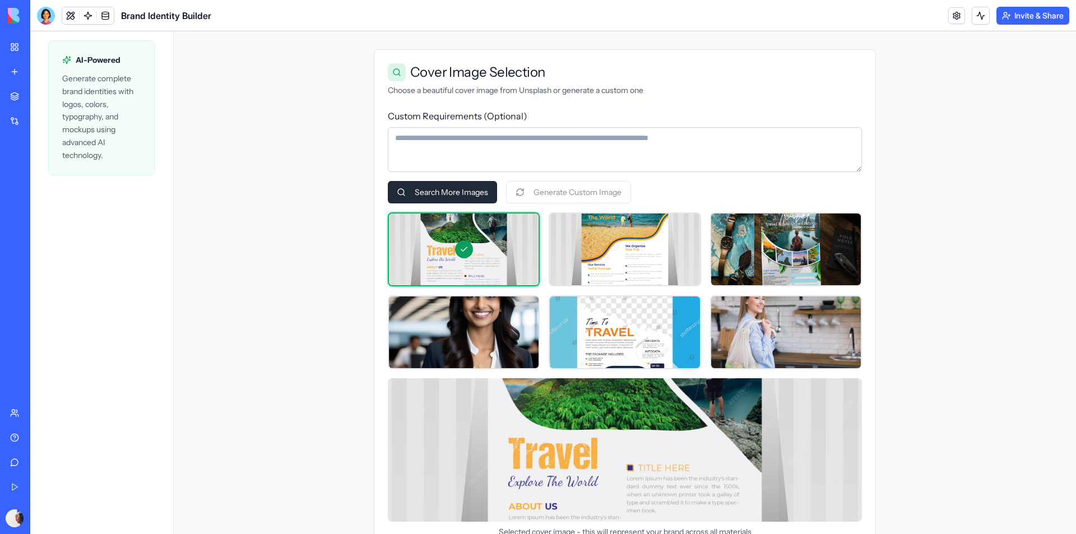
scroll to position [150, 0]
click at [470, 193] on button "Search More Images" at bounding box center [442, 193] width 109 height 22
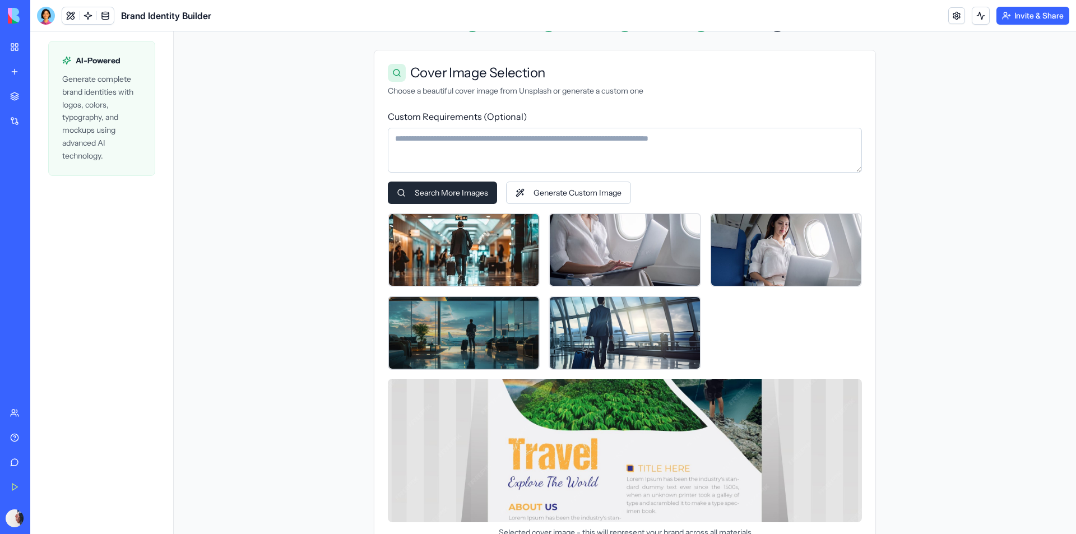
click at [461, 336] on div at bounding box center [464, 333] width 150 height 72
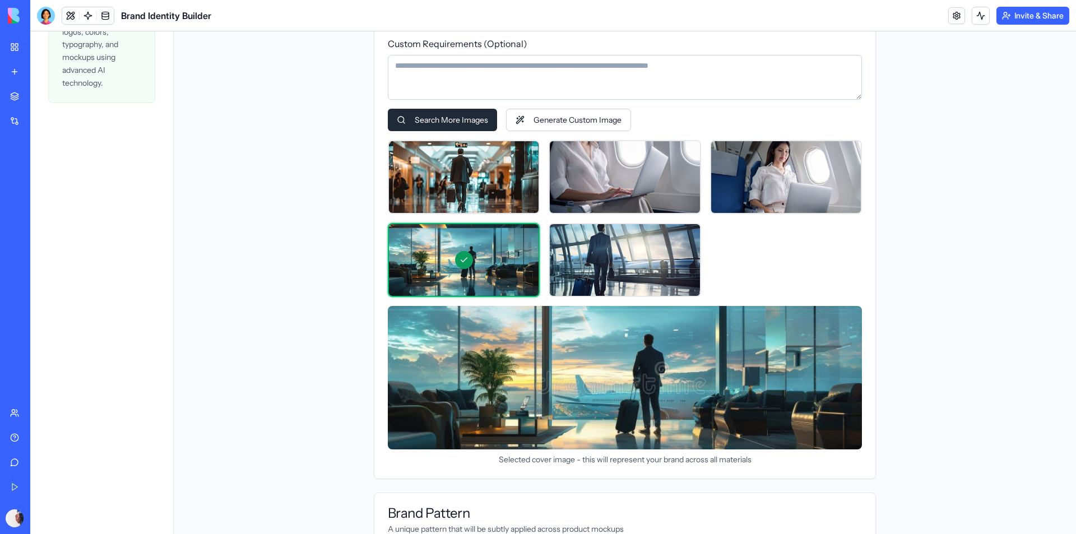
scroll to position [206, 0]
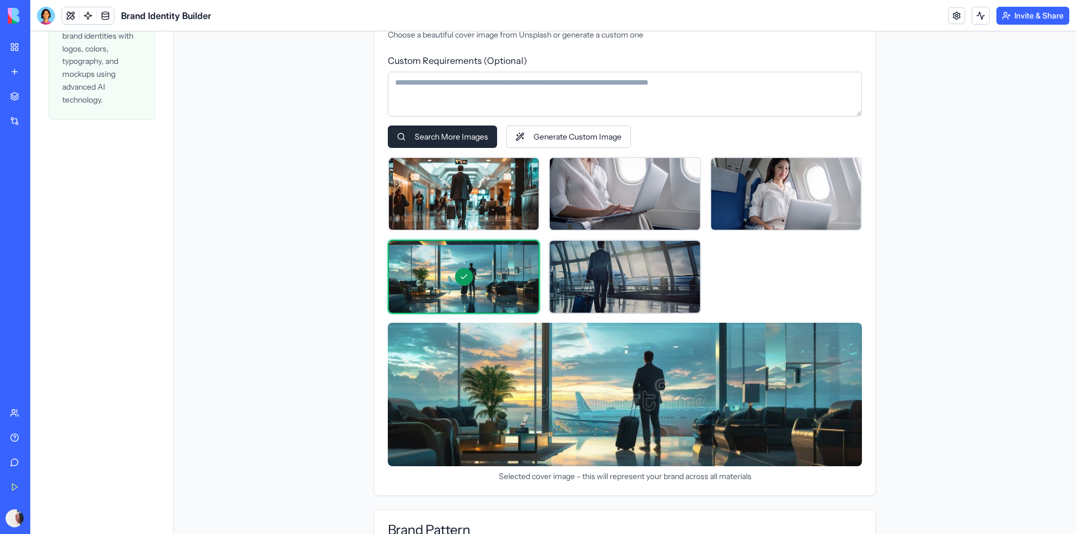
click at [600, 281] on div at bounding box center [625, 277] width 150 height 72
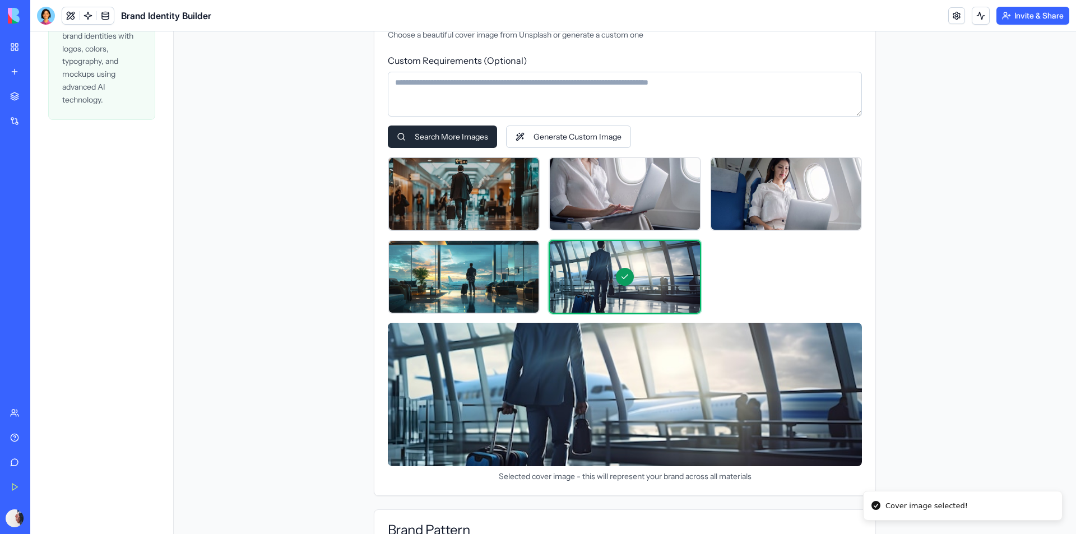
click at [484, 215] on div at bounding box center [464, 194] width 150 height 72
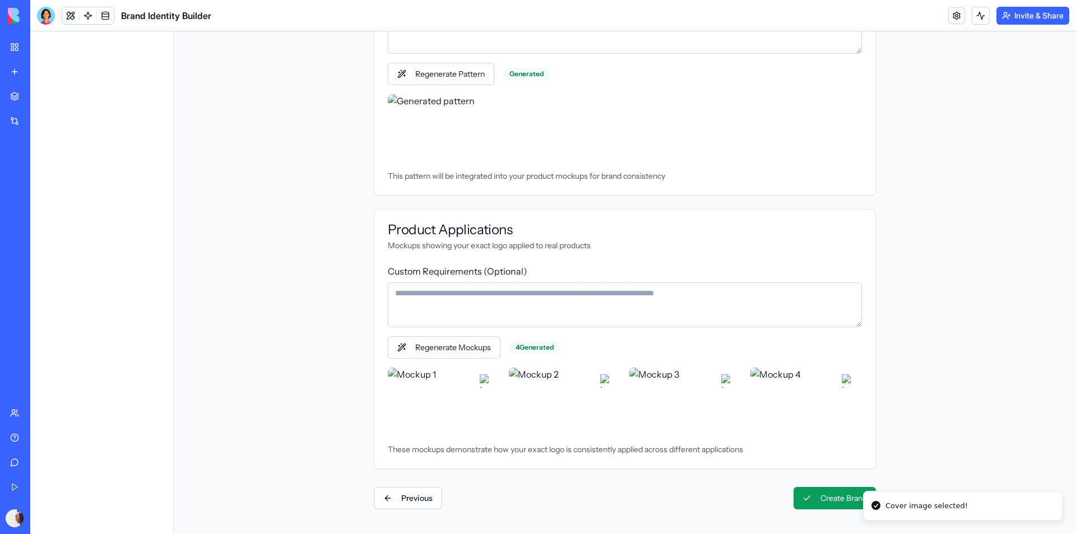
scroll to position [782, 0]
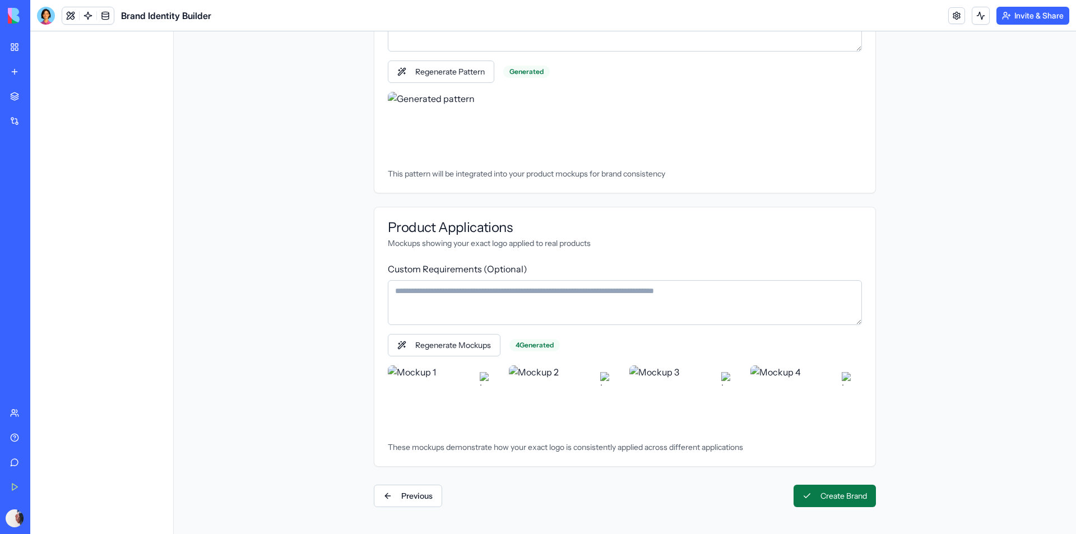
click at [828, 496] on button "Create Brand" at bounding box center [835, 496] width 82 height 22
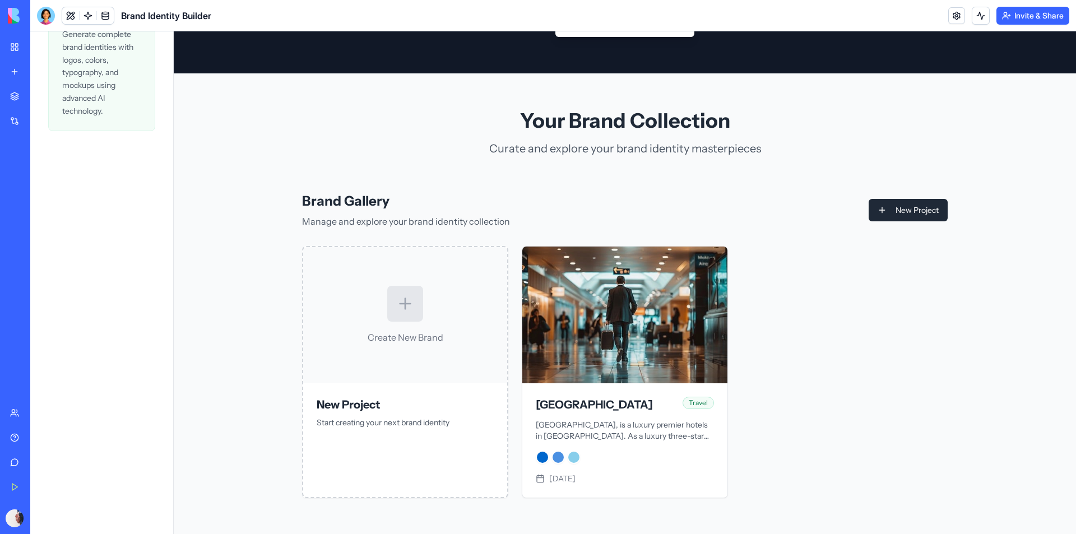
scroll to position [195, 0]
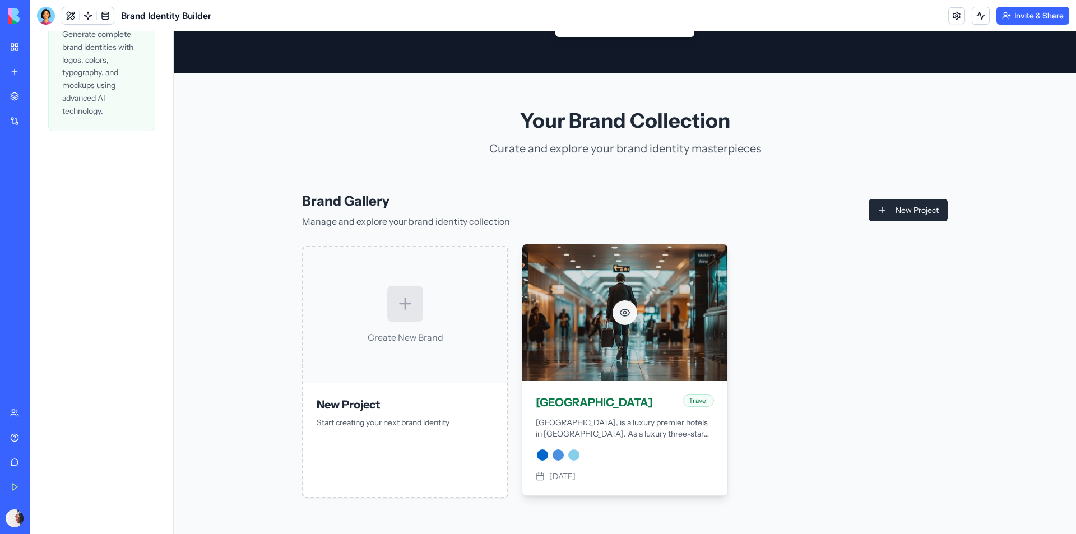
click at [625, 314] on icon at bounding box center [626, 312] width 10 height 7
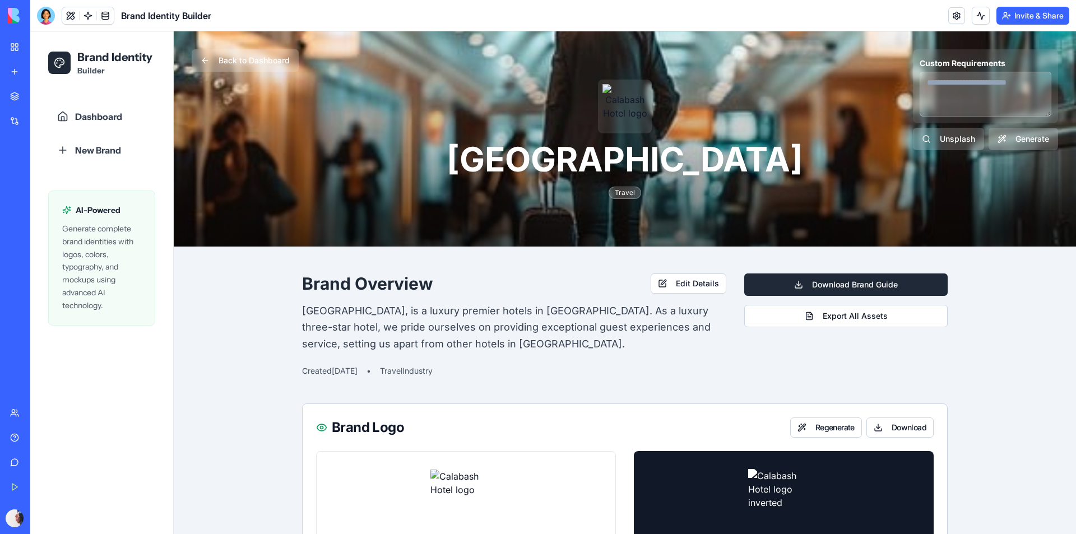
click at [41, 49] on div "My Workspace" at bounding box center [34, 46] width 15 height 11
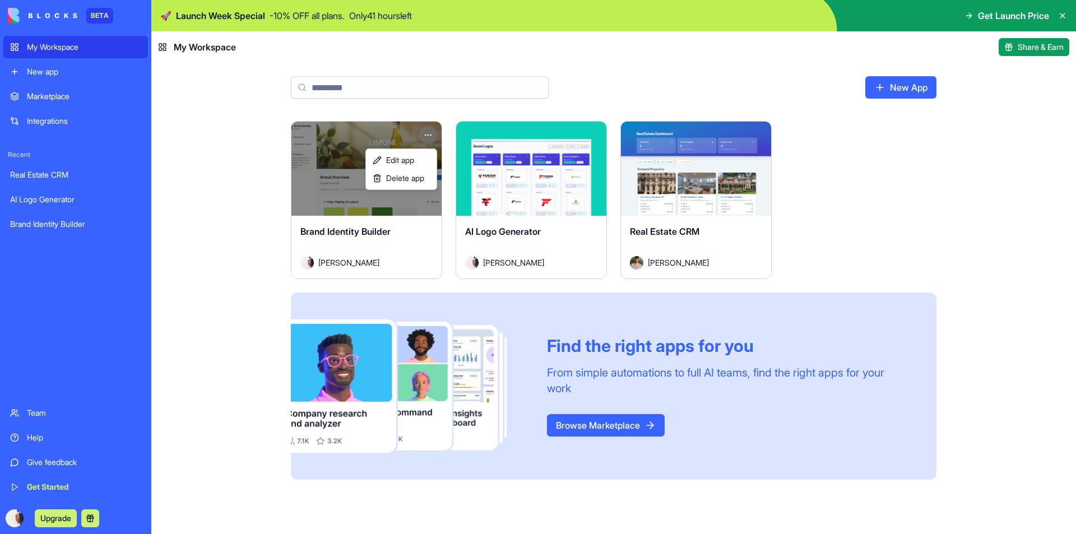
click at [427, 132] on html "BETA My Workspace New app Marketplace Integrations Recent Real Estate CRM AI Lo…" at bounding box center [538, 267] width 1076 height 534
click at [398, 182] on span "Delete app" at bounding box center [405, 178] width 38 height 11
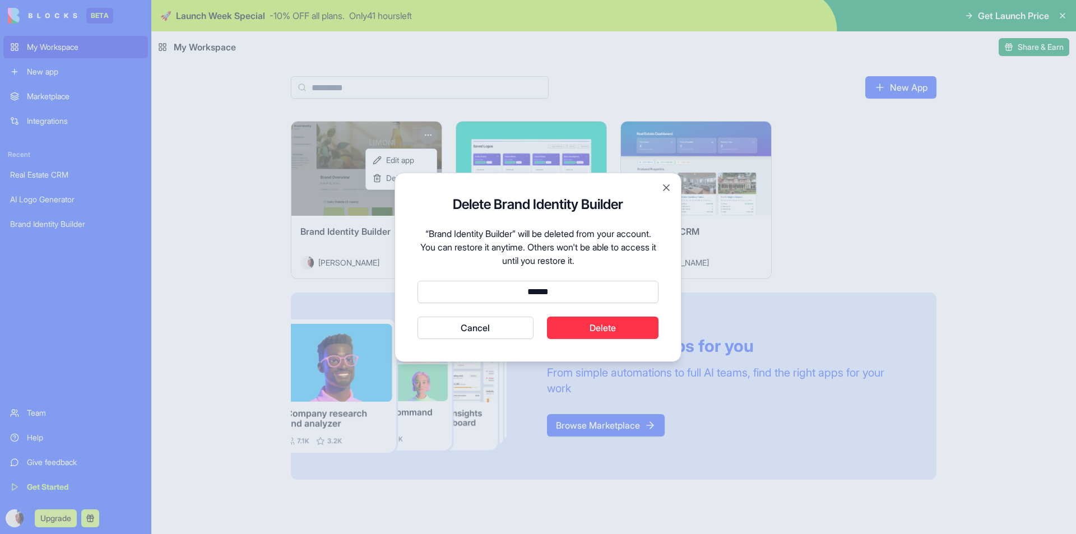
type input "******"
click at [603, 330] on button "Delete" at bounding box center [603, 328] width 112 height 22
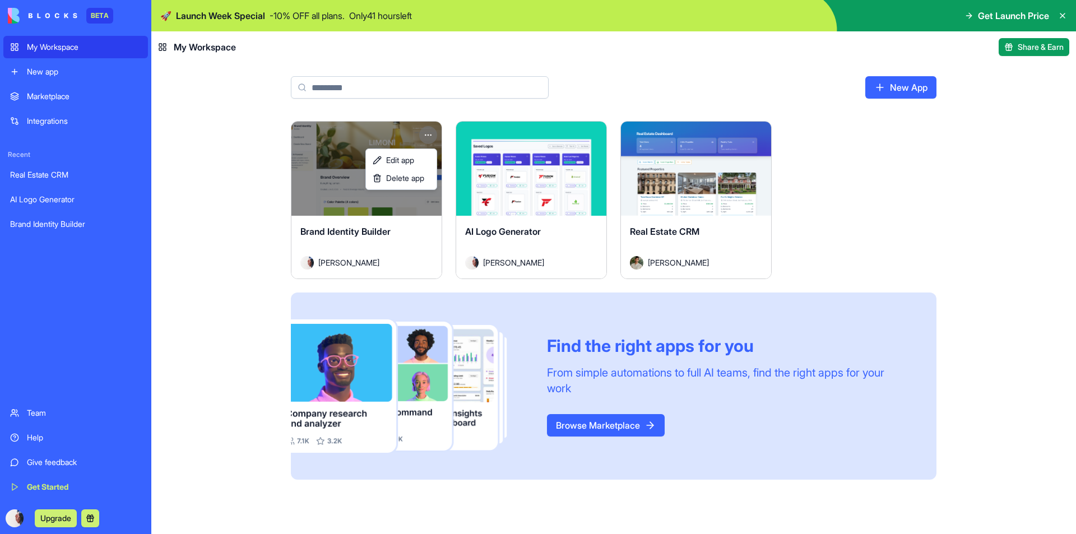
click at [698, 204] on html "BETA My Workspace New app Marketplace Integrations Recent Real Estate CRM AI Lo…" at bounding box center [538, 267] width 1076 height 534
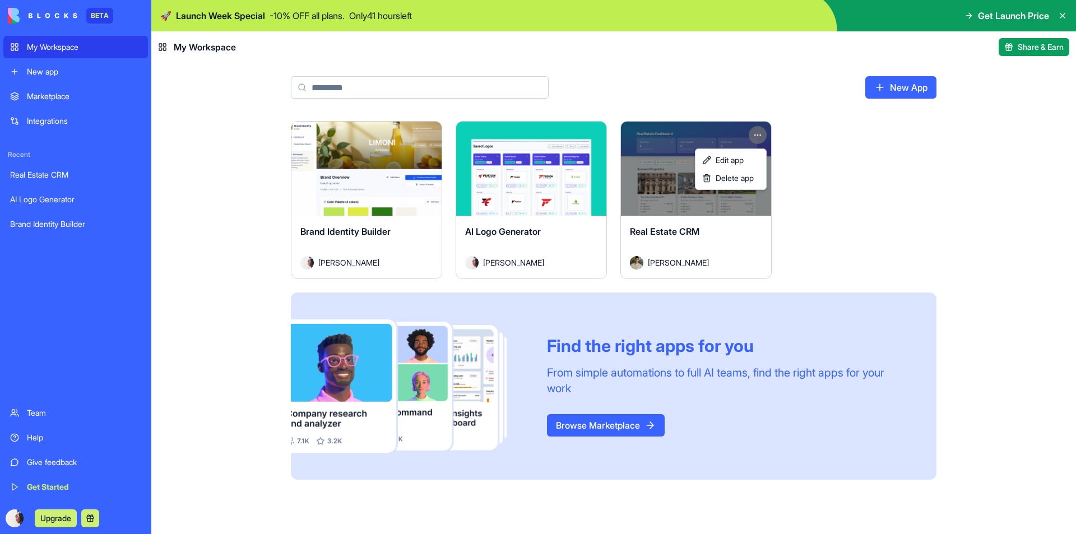
click at [760, 133] on html "BETA My Workspace New app Marketplace Integrations Recent Real Estate CRM AI Lo…" at bounding box center [538, 267] width 1076 height 534
click at [732, 178] on span "Delete app" at bounding box center [735, 178] width 38 height 11
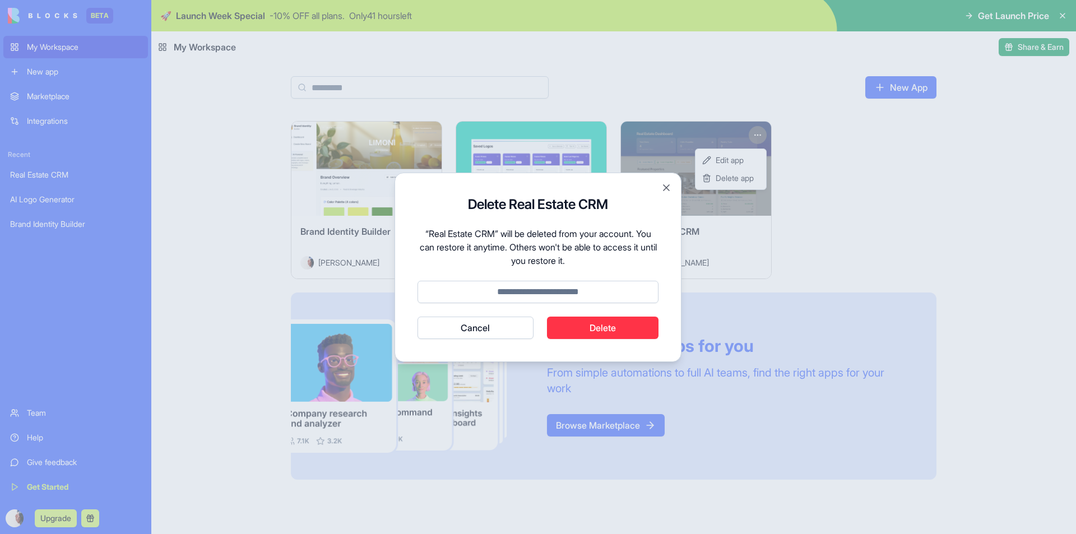
click at [511, 293] on input at bounding box center [538, 292] width 241 height 22
type input "******"
click at [596, 328] on button "Delete" at bounding box center [603, 328] width 112 height 22
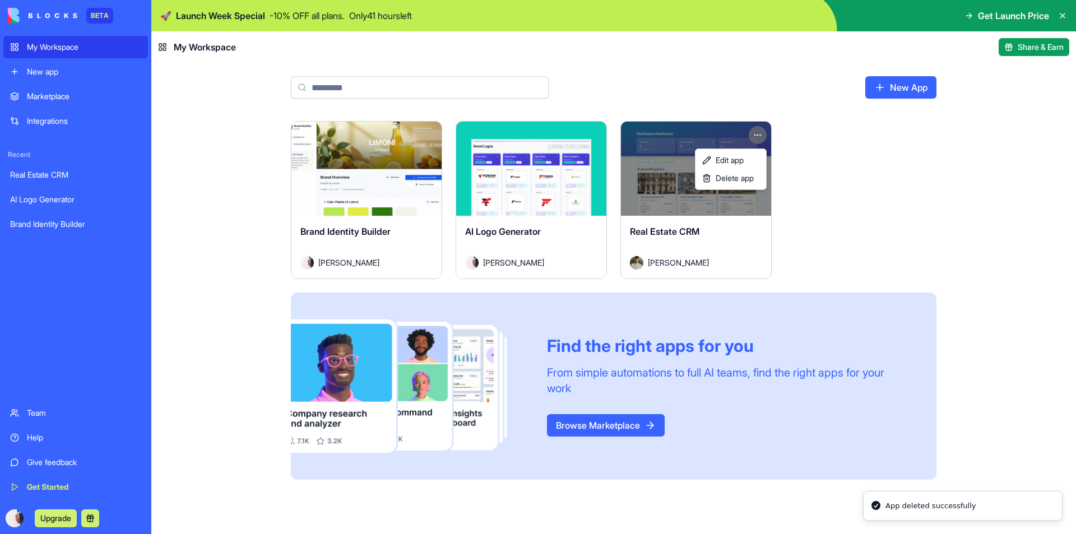
click at [45, 49] on html "BETA My Workspace New app Marketplace Integrations Recent Real Estate CRM AI Lo…" at bounding box center [538, 267] width 1076 height 534
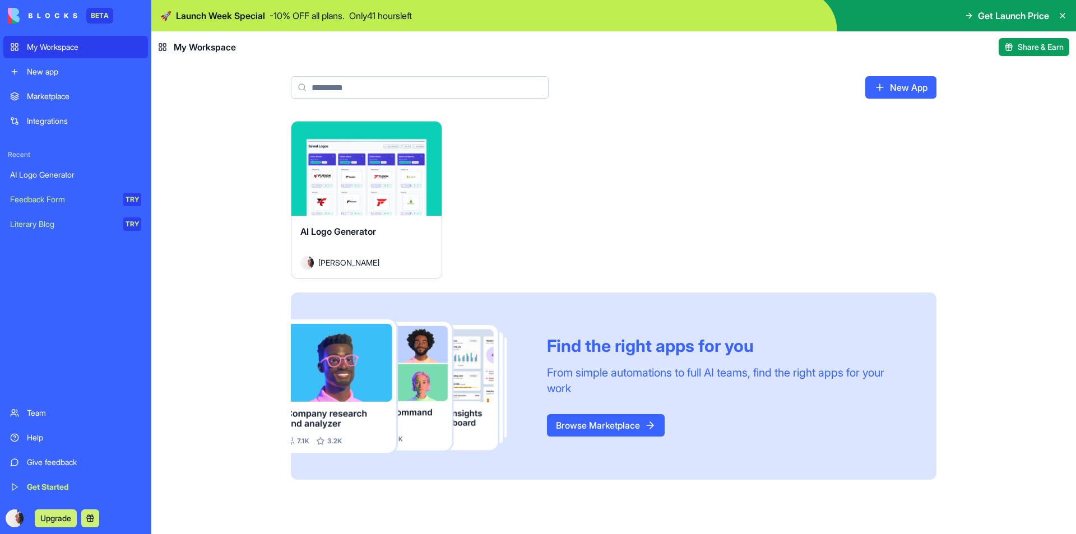
click at [58, 119] on div "Integrations" at bounding box center [84, 120] width 114 height 11
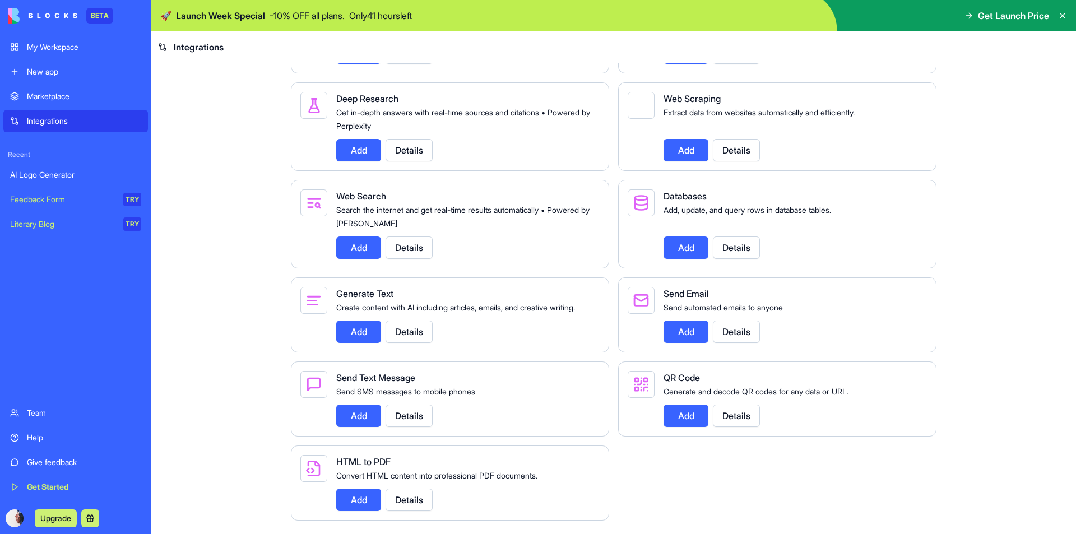
scroll to position [1308, 0]
